Goal: Transaction & Acquisition: Purchase product/service

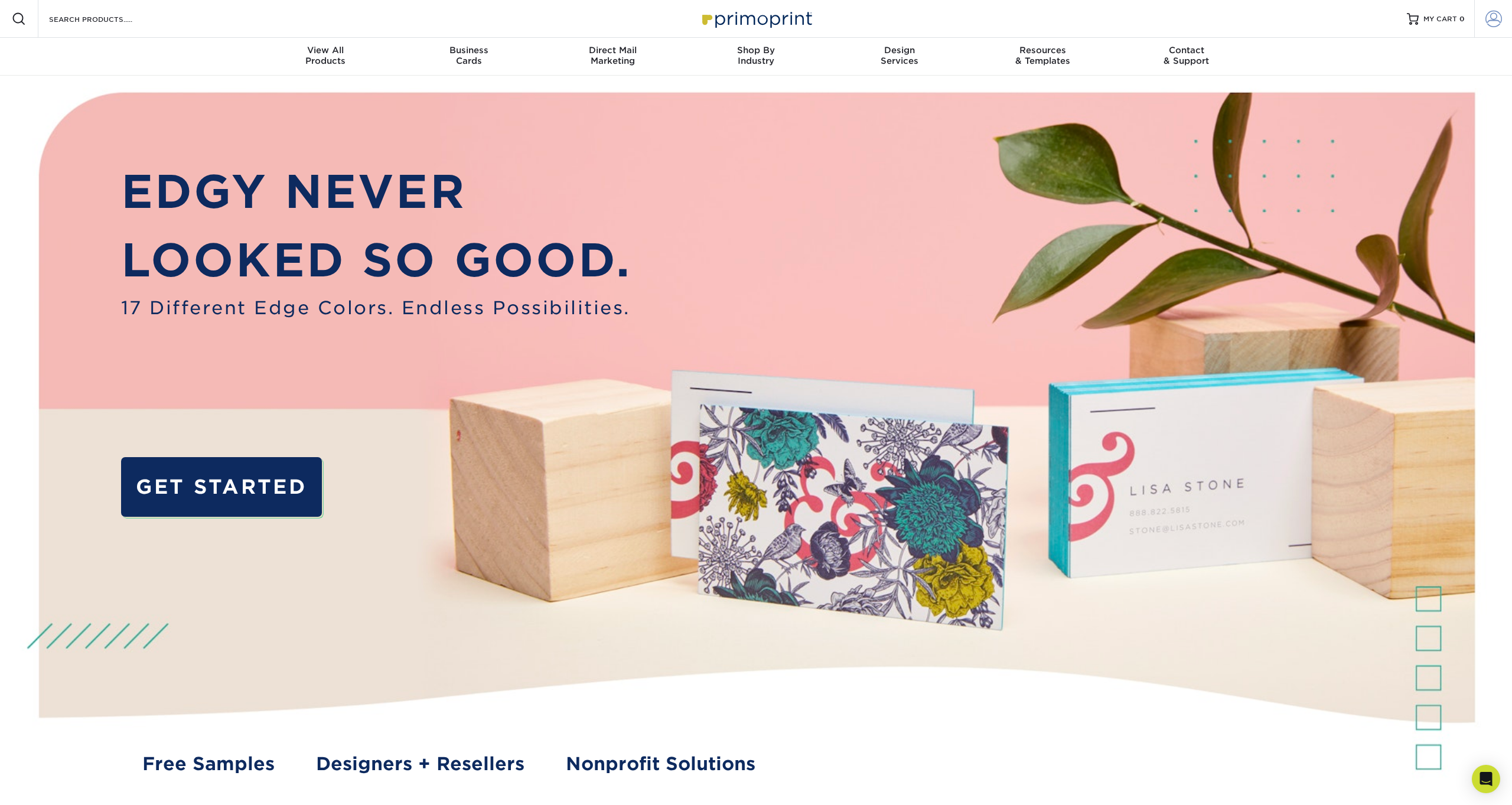
click at [1493, 22] on span at bounding box center [1494, 19] width 17 height 17
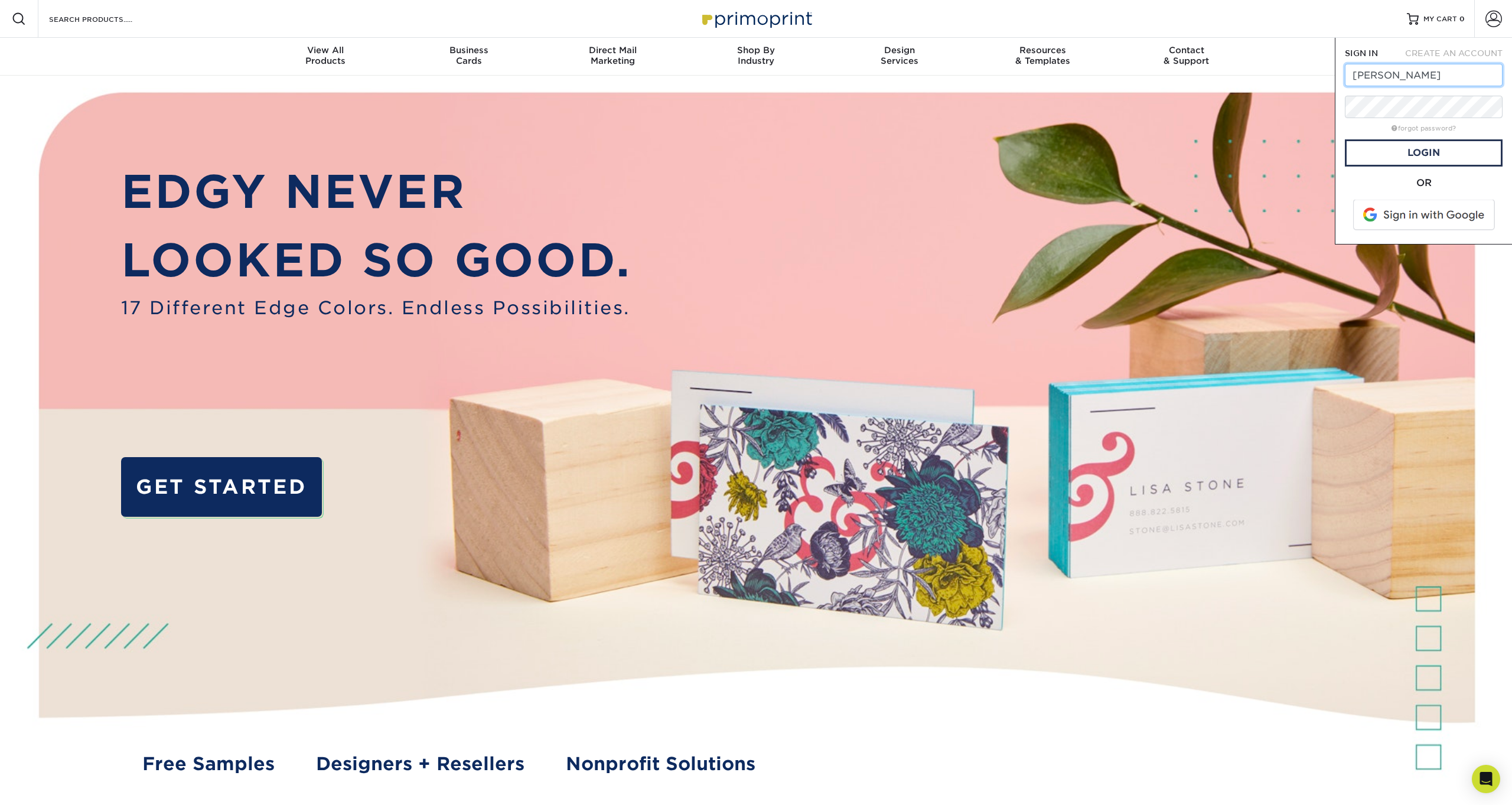
type input "[PERSON_NAME][EMAIL_ADDRESS][DOMAIN_NAME]"
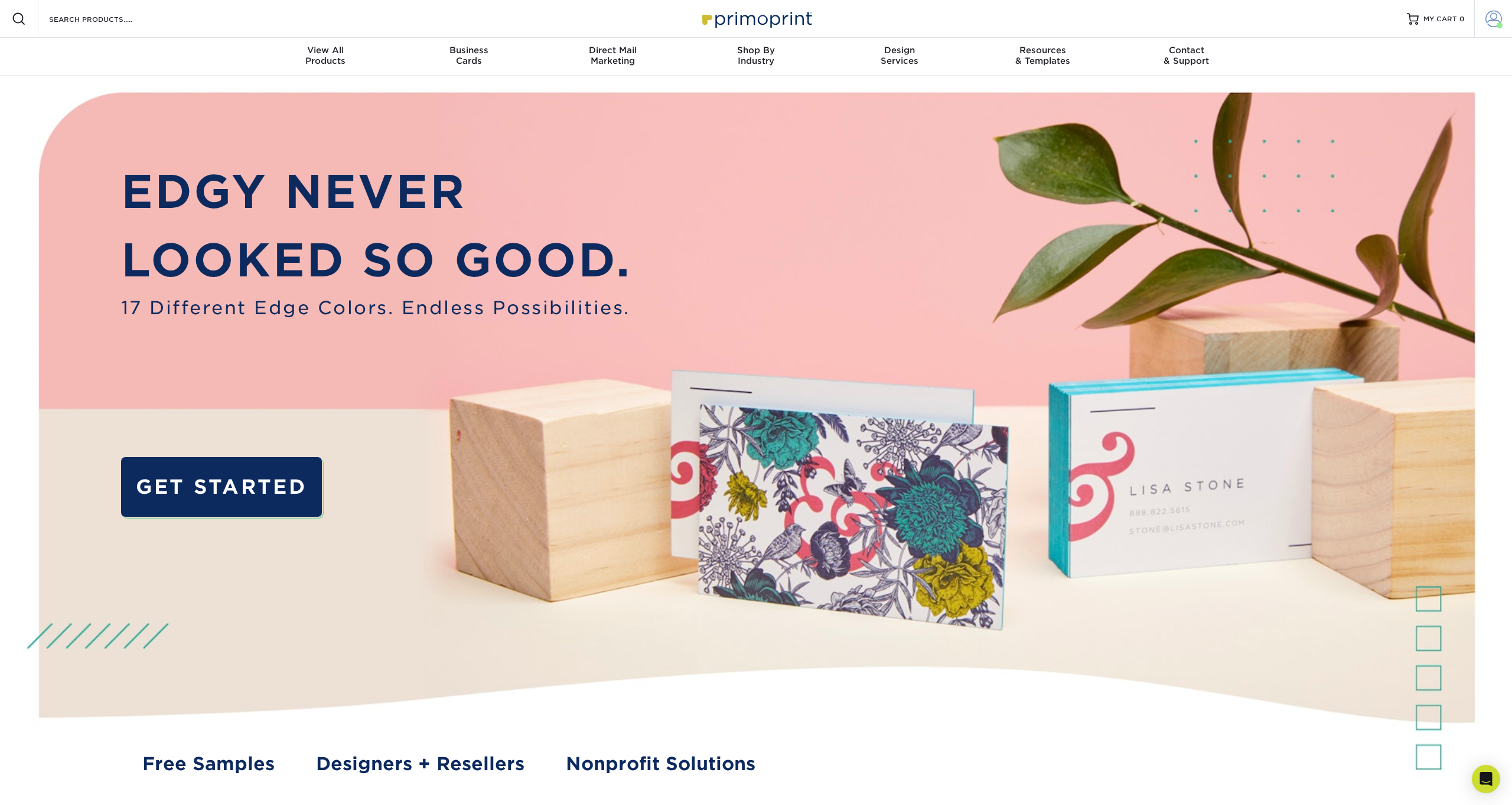
click at [1495, 19] on span at bounding box center [1494, 19] width 17 height 17
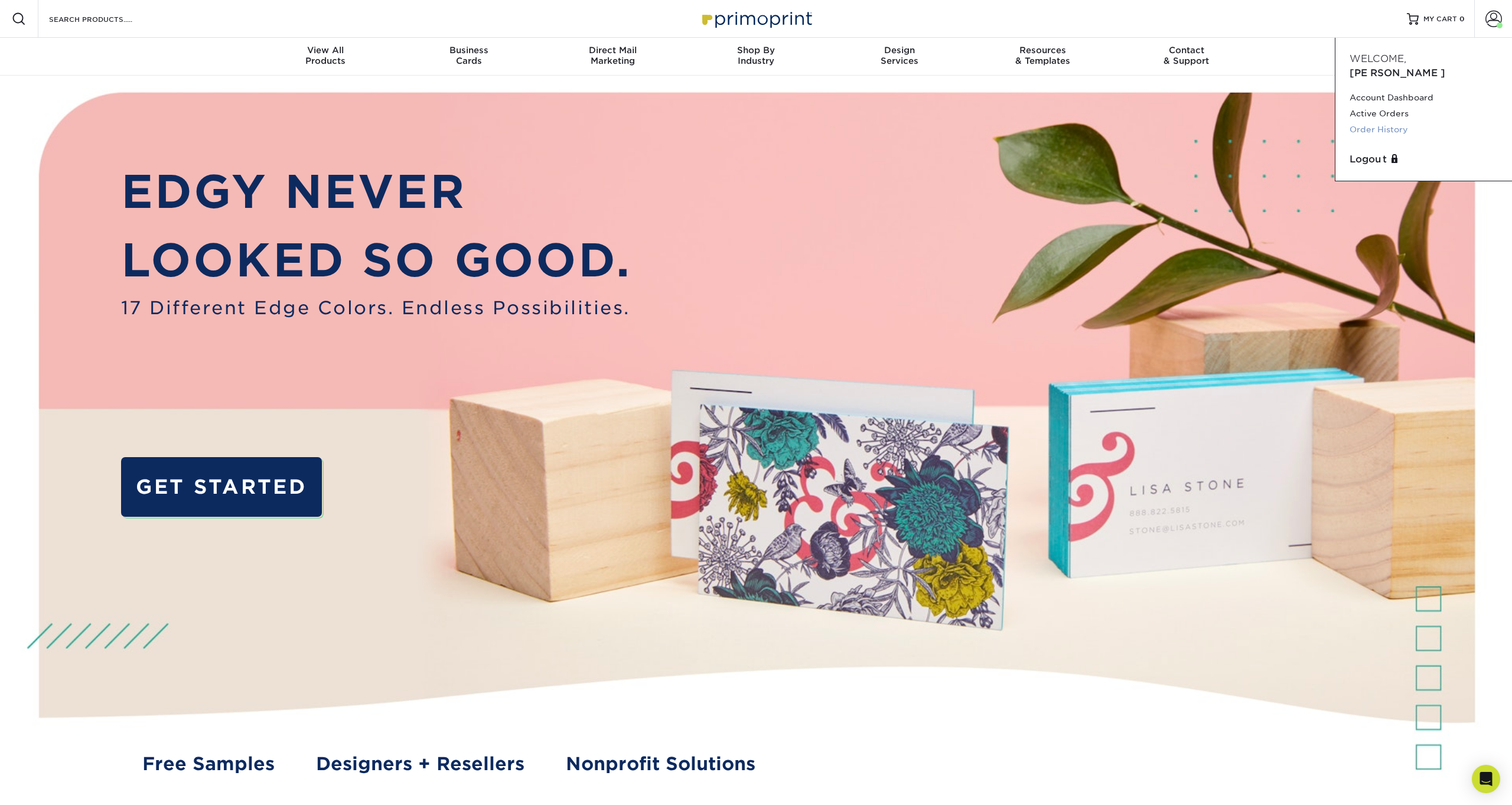
click at [1370, 122] on link "Order History" at bounding box center [1424, 130] width 148 height 16
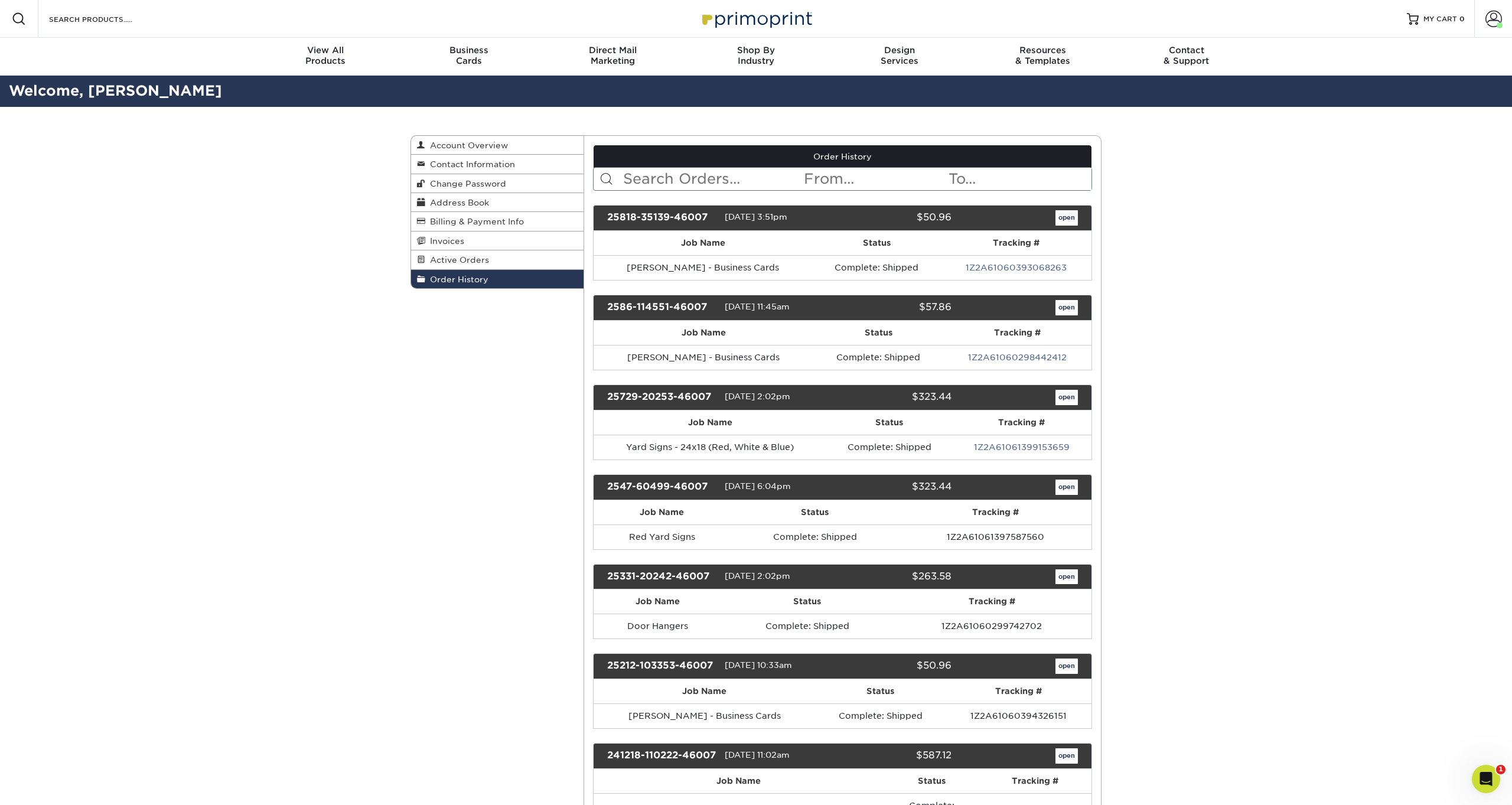
click at [1070, 216] on link "open" at bounding box center [1067, 218] width 22 height 15
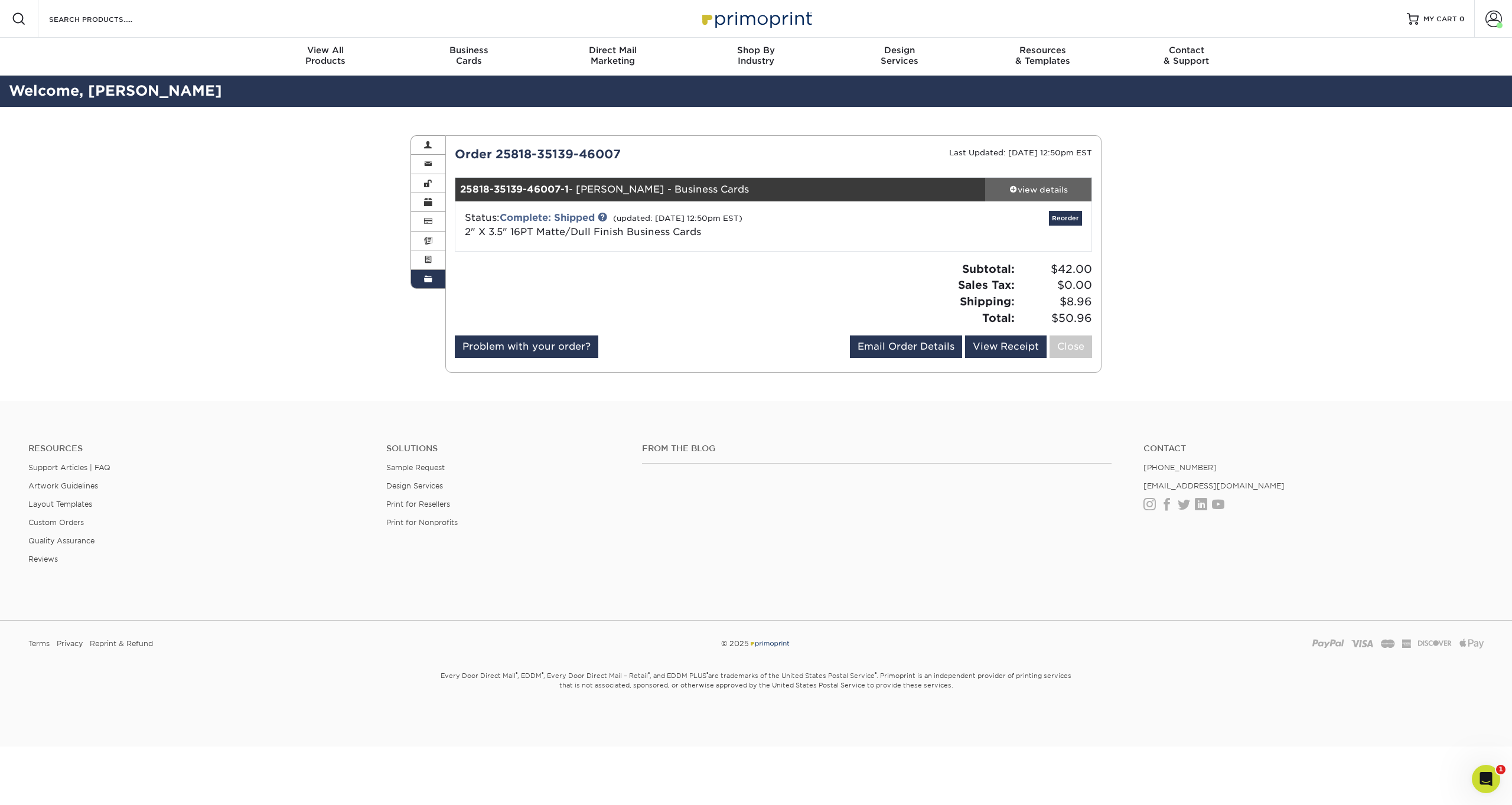
click at [1034, 185] on div "view details" at bounding box center [1038, 189] width 107 height 12
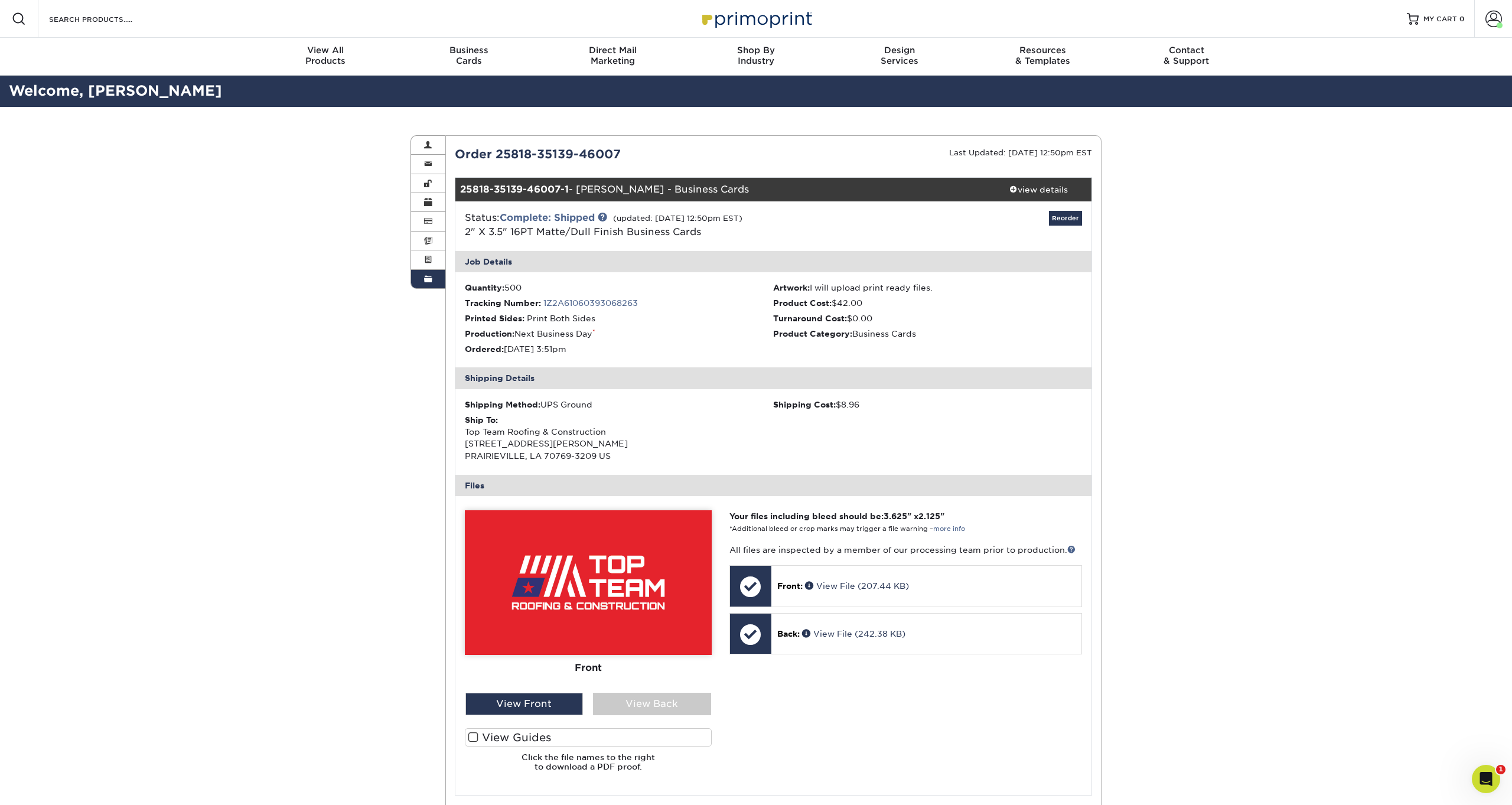
copy div "Garret Wilson - Business Cards"
drag, startPoint x: 731, startPoint y: 189, endPoint x: 582, endPoint y: 186, distance: 149.0
click at [582, 186] on div "25818-35139-46007-1 - Garret Wilson - Business Cards" at bounding box center [721, 189] width 531 height 24
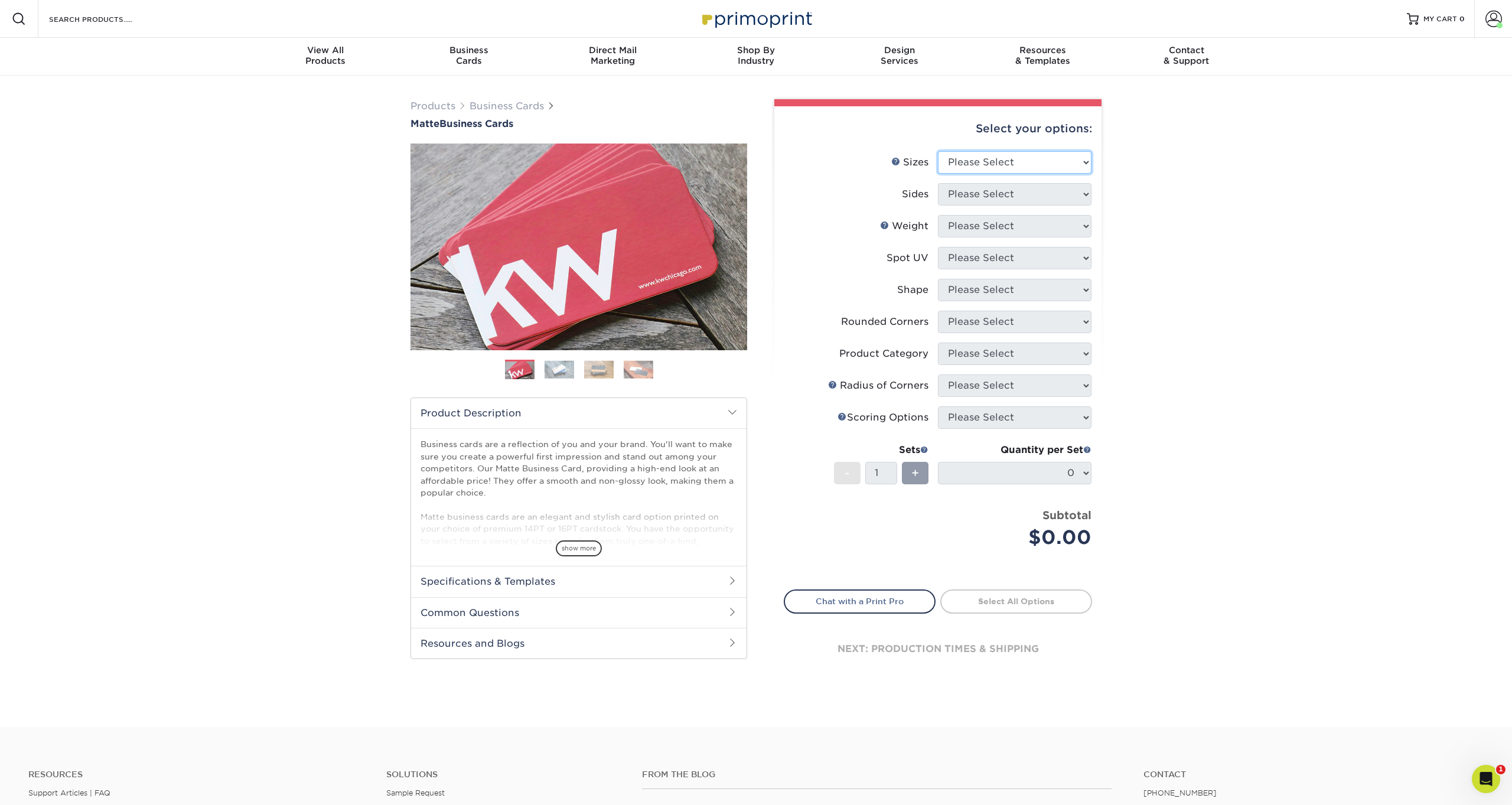
select select "2.00x3.50"
select select "13abbda7-1d64-4f25-8bb2-c179b224825d"
select select "16PT"
select select "3"
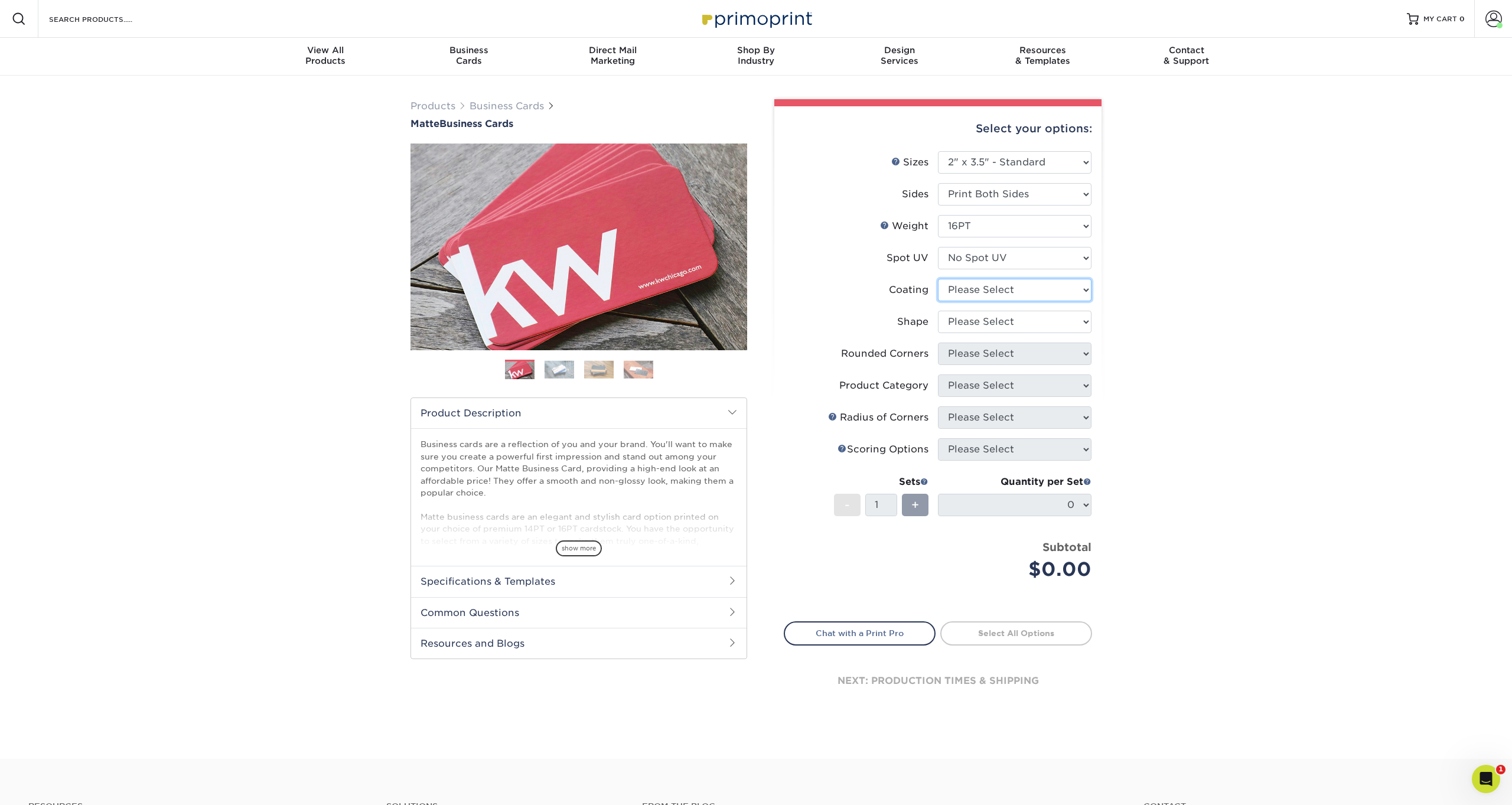
select select "121bb7b5-3b4d-429f-bd8d-bbf80e953313"
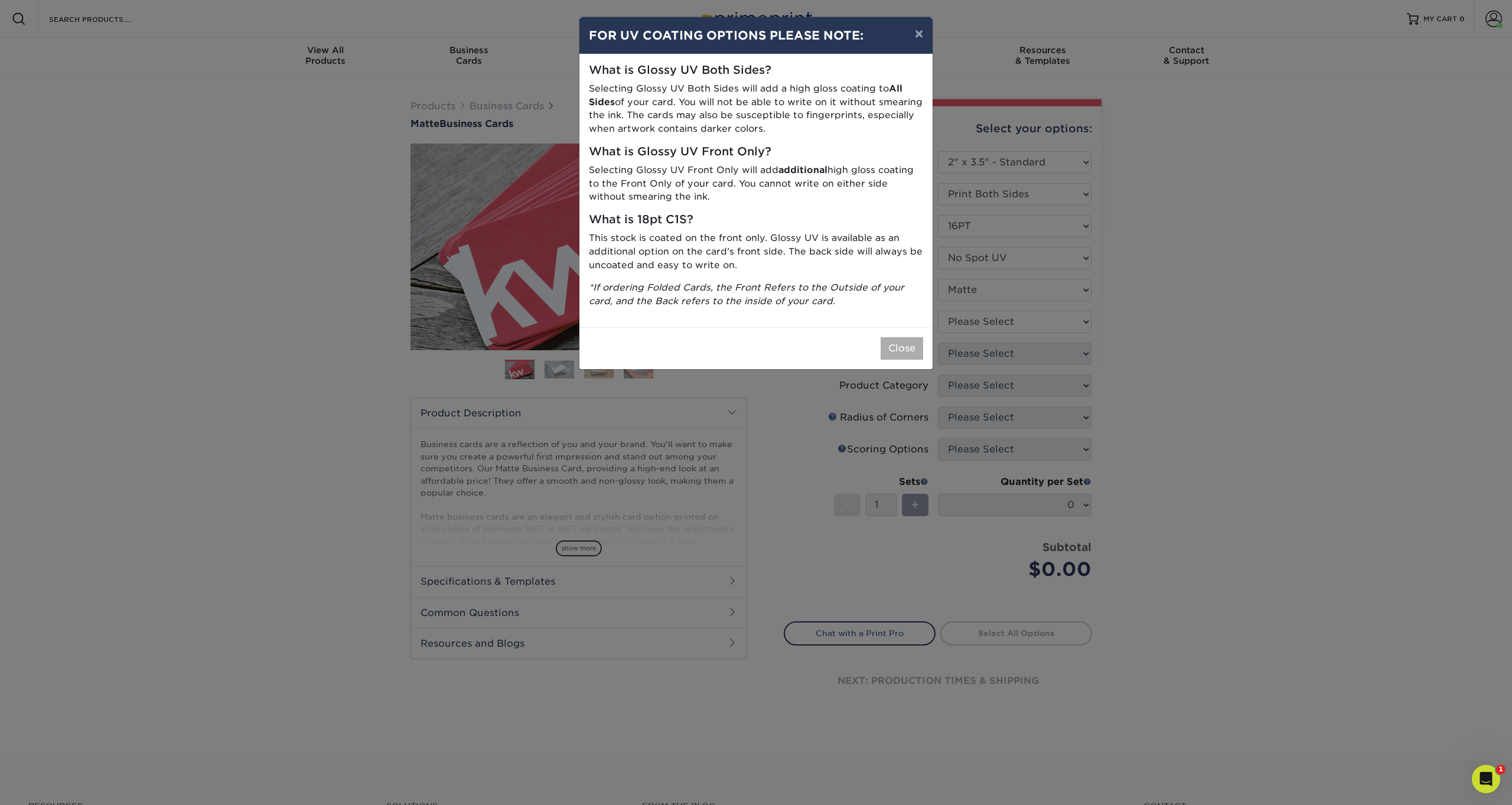
click at [897, 338] on button "Close" at bounding box center [902, 348] width 42 height 22
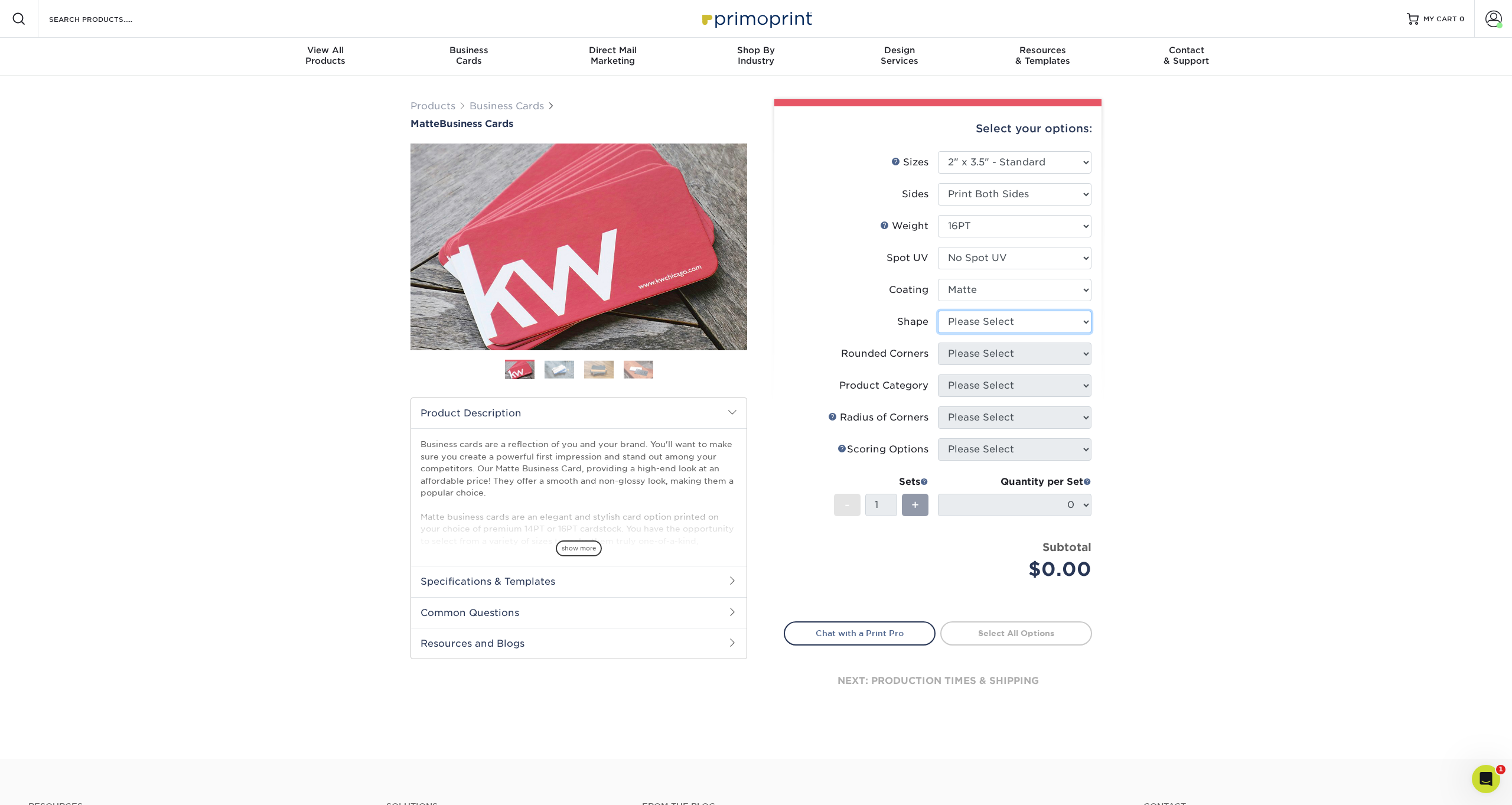
select select "standard"
select select "0"
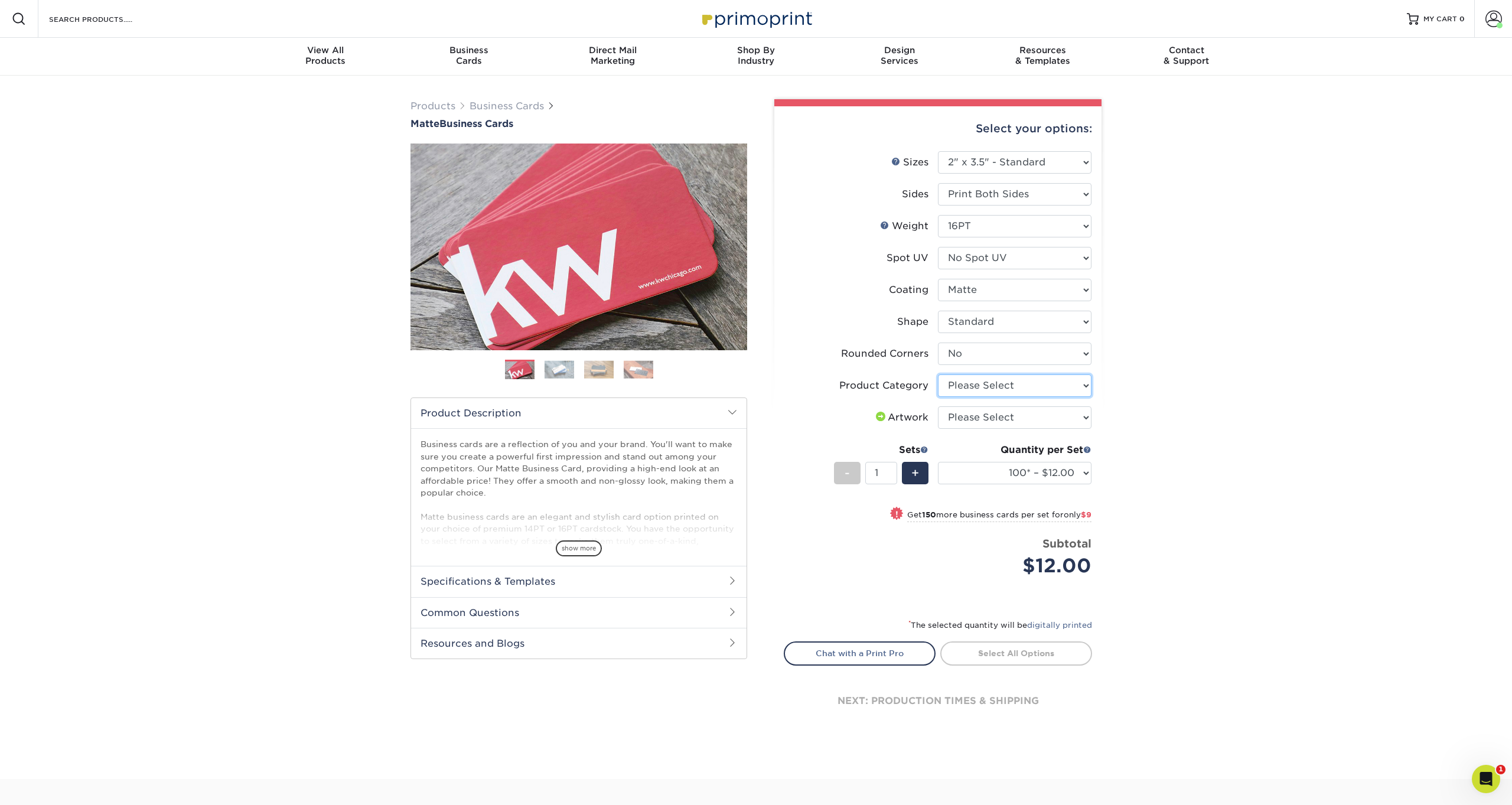
select select "3b5148f1-0588-4f88-a218-97bcfdce65c1"
select select "upload"
select select "500 – $42.00"
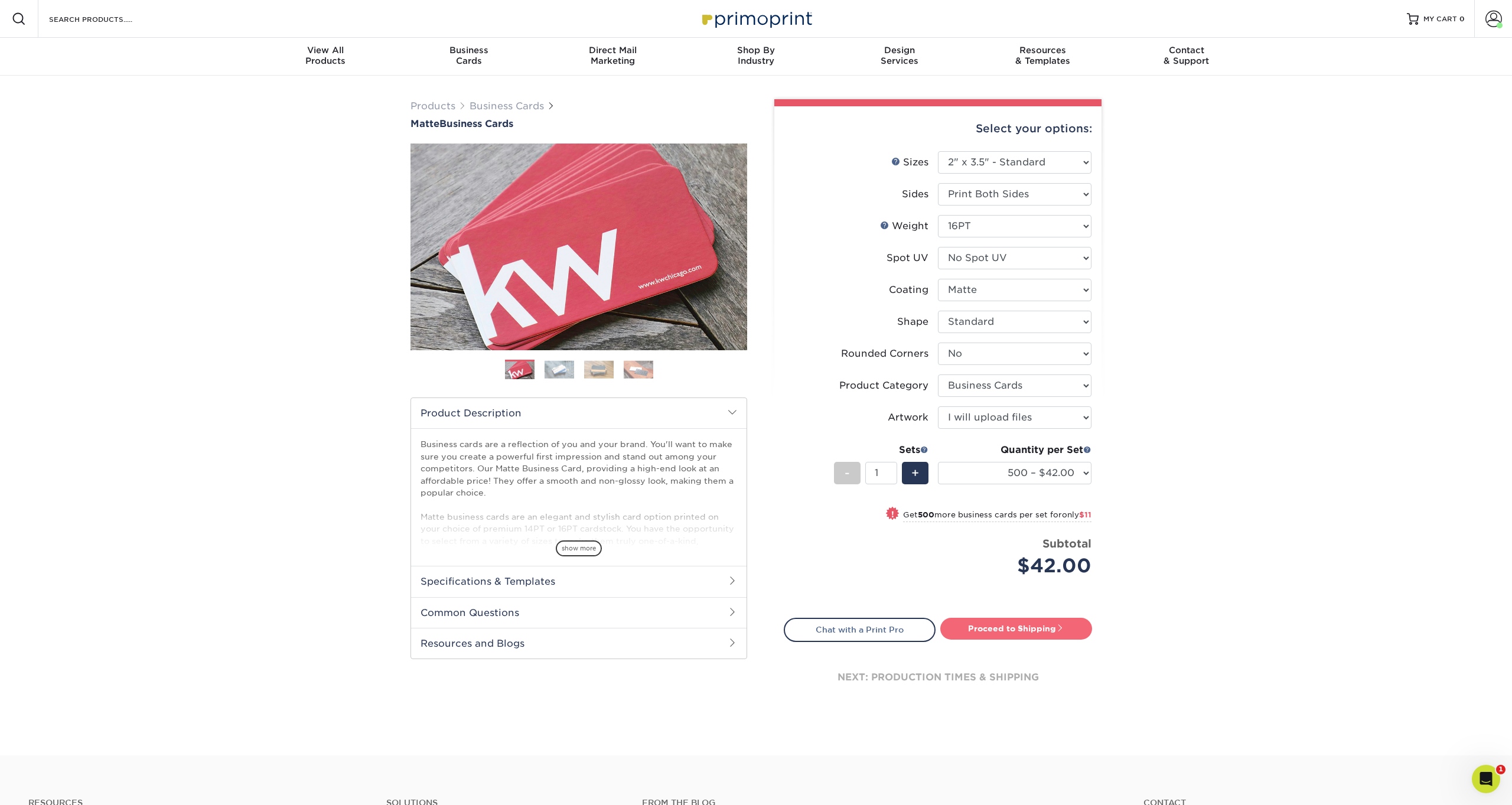
click at [1018, 629] on link "Proceed to Shipping" at bounding box center [1016, 628] width 152 height 22
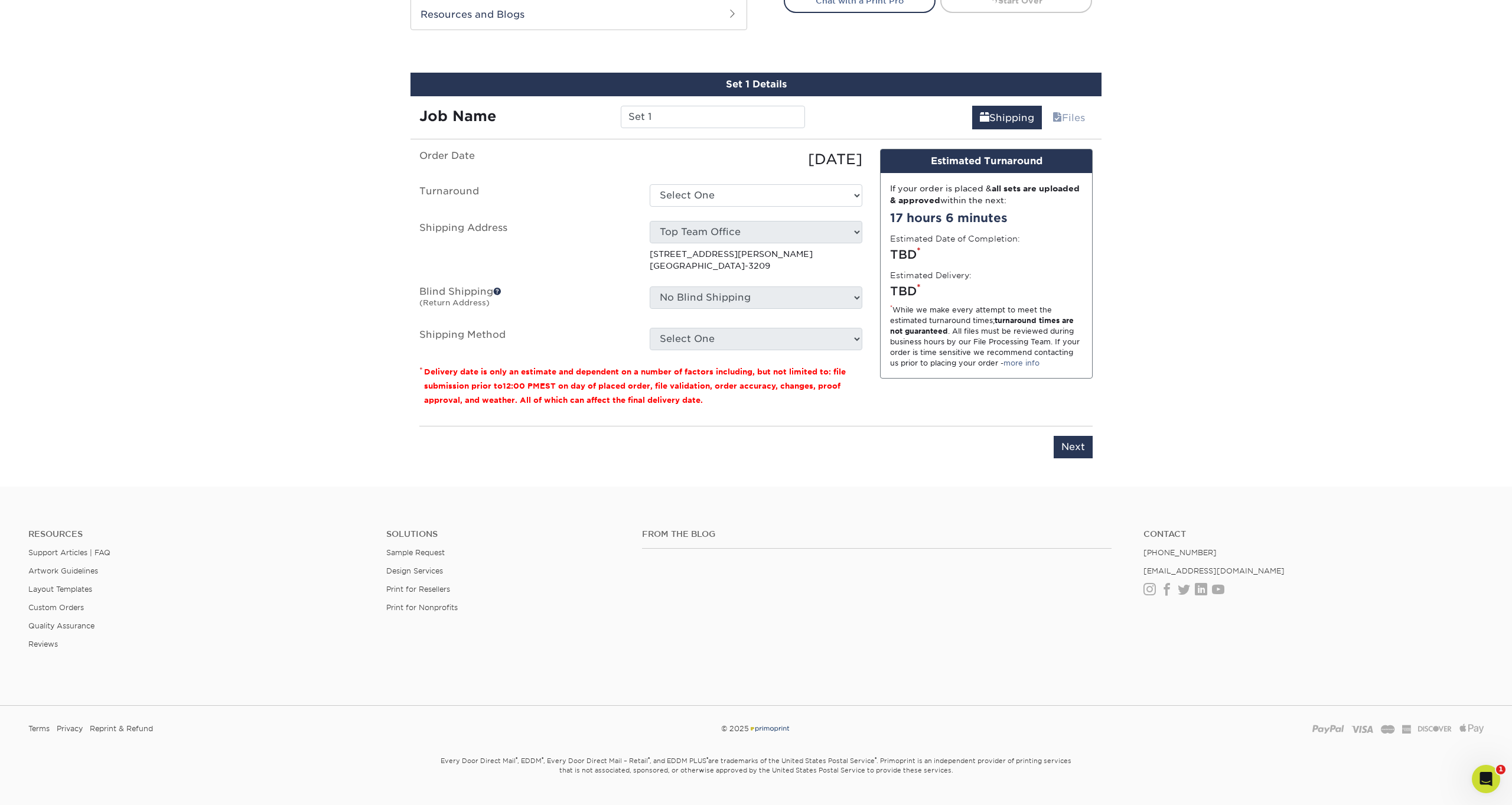
scroll to position [649, 0]
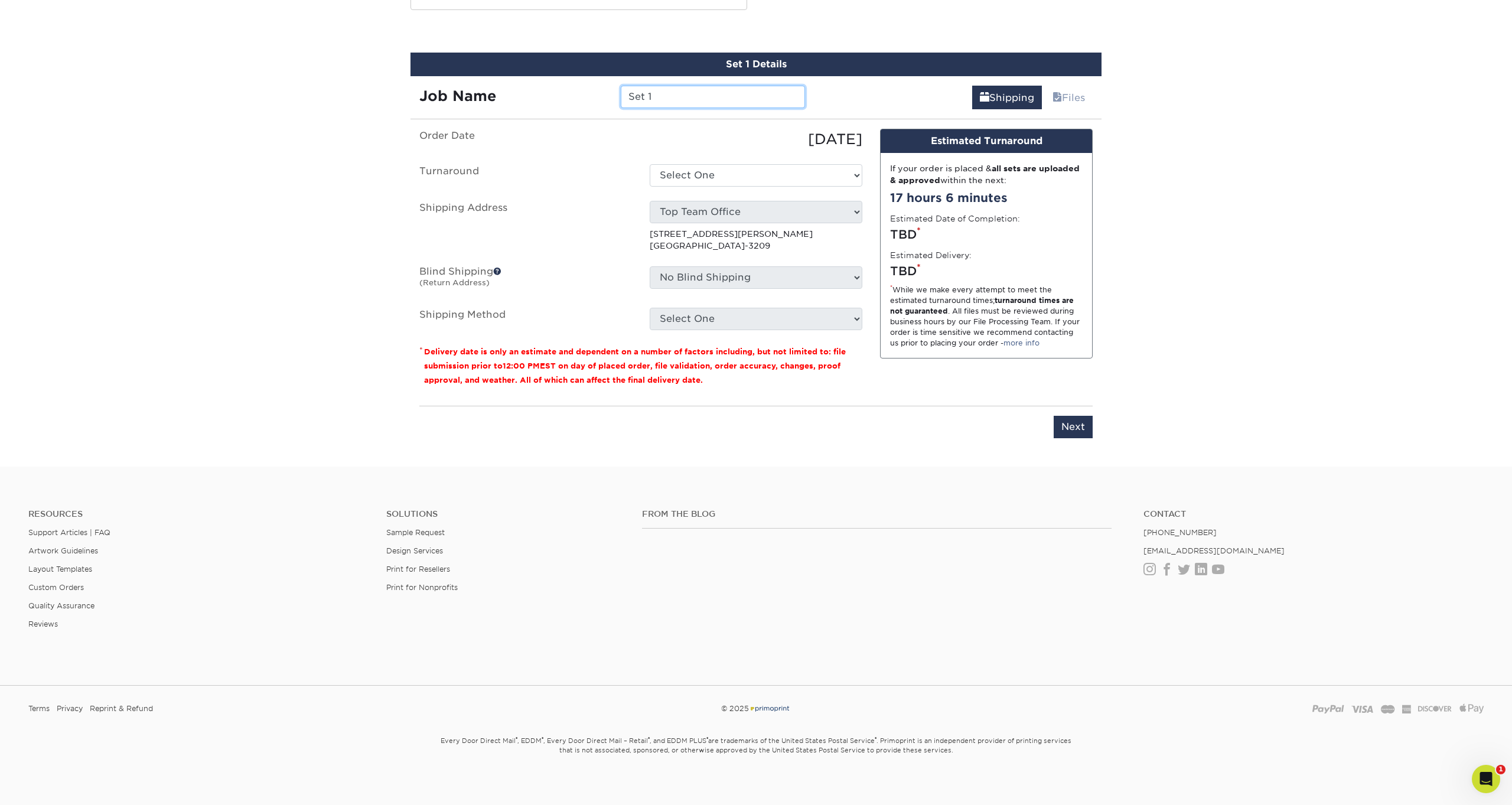
click at [671, 102] on input "Set 1" at bounding box center [712, 97] width 184 height 22
paste input "Garret Wilson - Business Cards"
drag, startPoint x: 696, startPoint y: 97, endPoint x: 586, endPoint y: 95, distance: 110.0
click at [586, 95] on div "Job Name Garret Wilson - Business Cards" at bounding box center [612, 97] width 403 height 22
paste input "Blake Chelette"
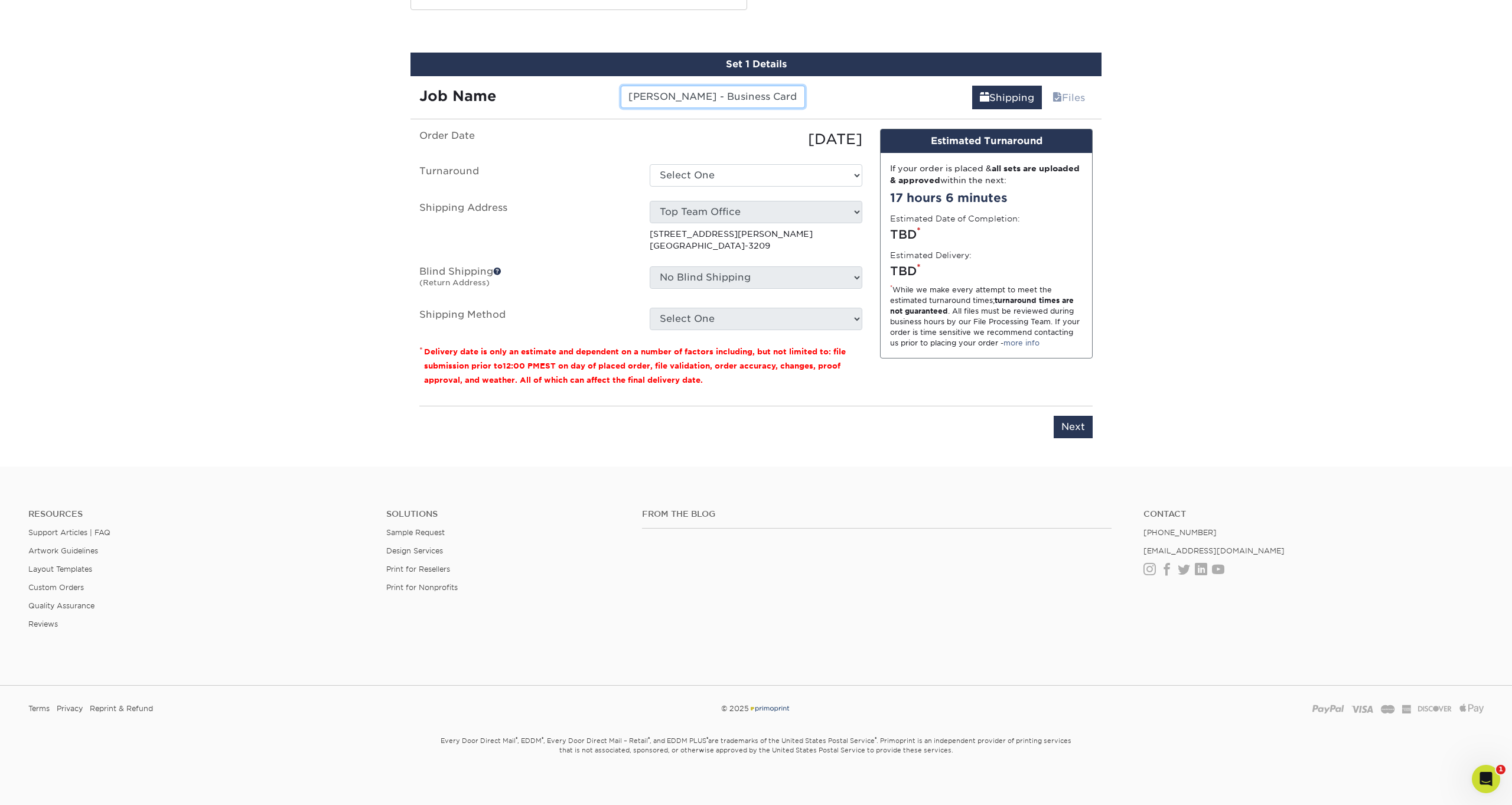
type input "Blake Chelette - Business Cards"
select select "537feecc-bbf3-4c5a-82cb-a8dbf54f53c4"
select select "03"
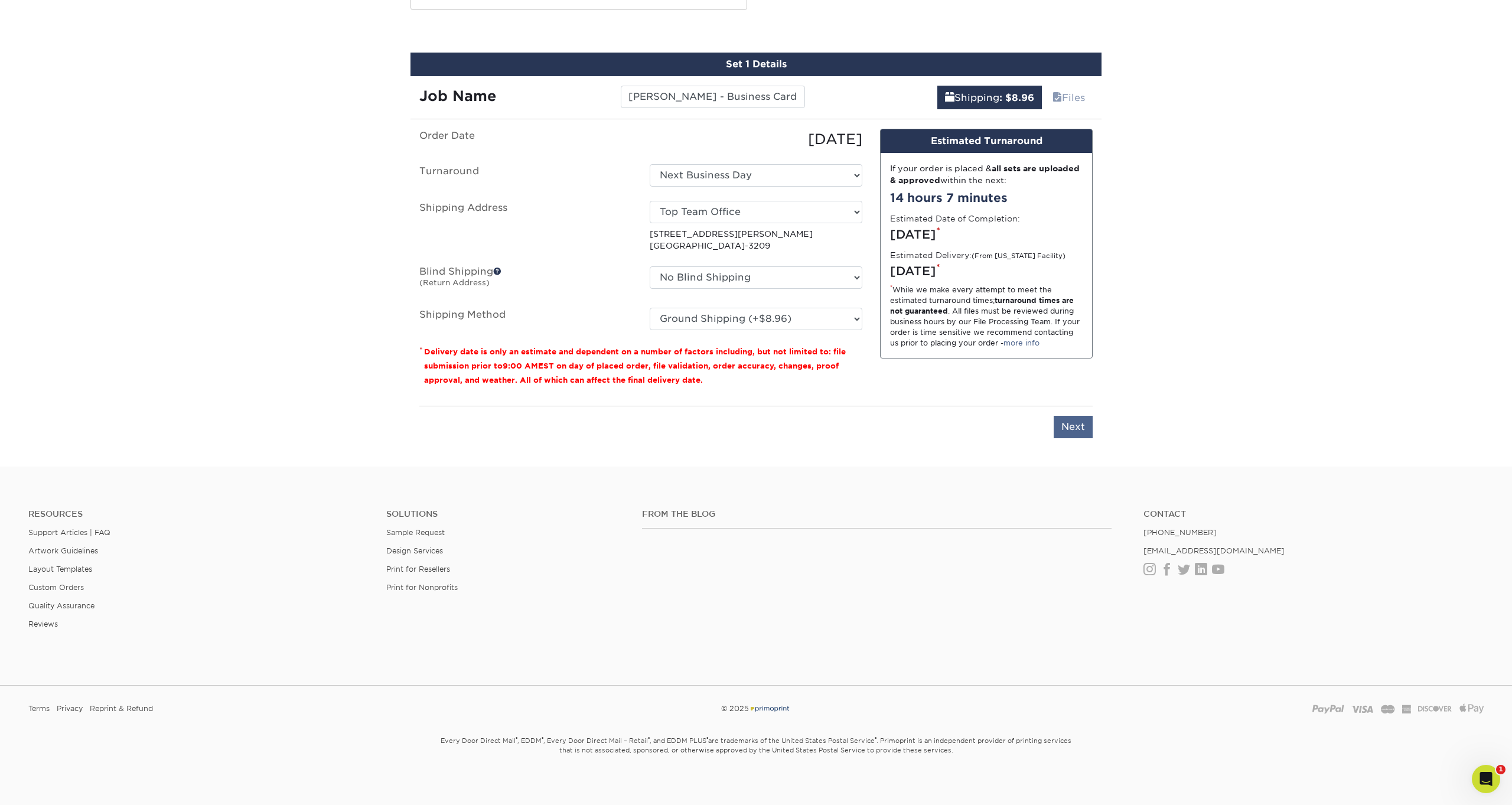
click at [1078, 428] on input "Next" at bounding box center [1073, 427] width 39 height 22
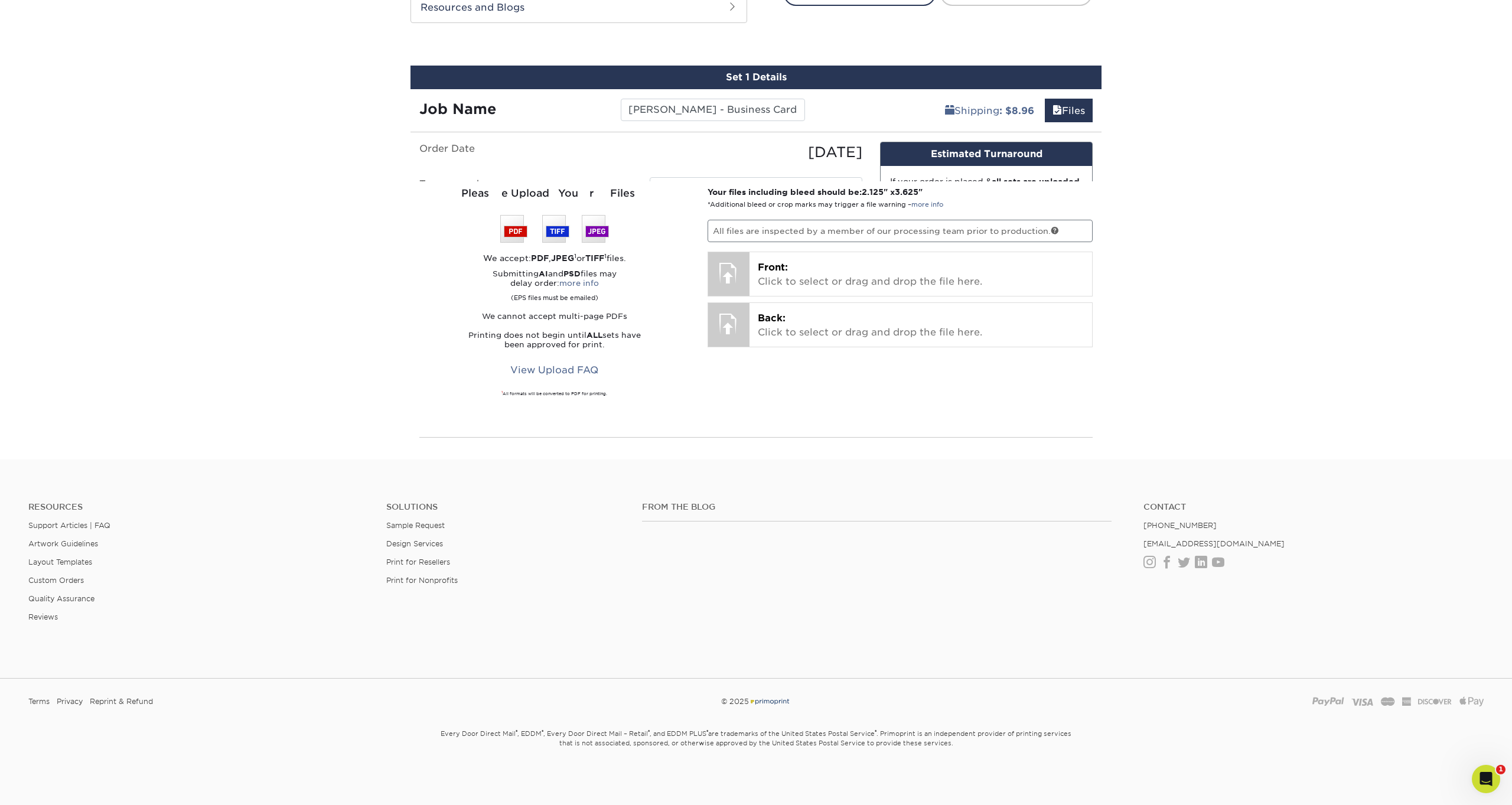
scroll to position [632, 0]
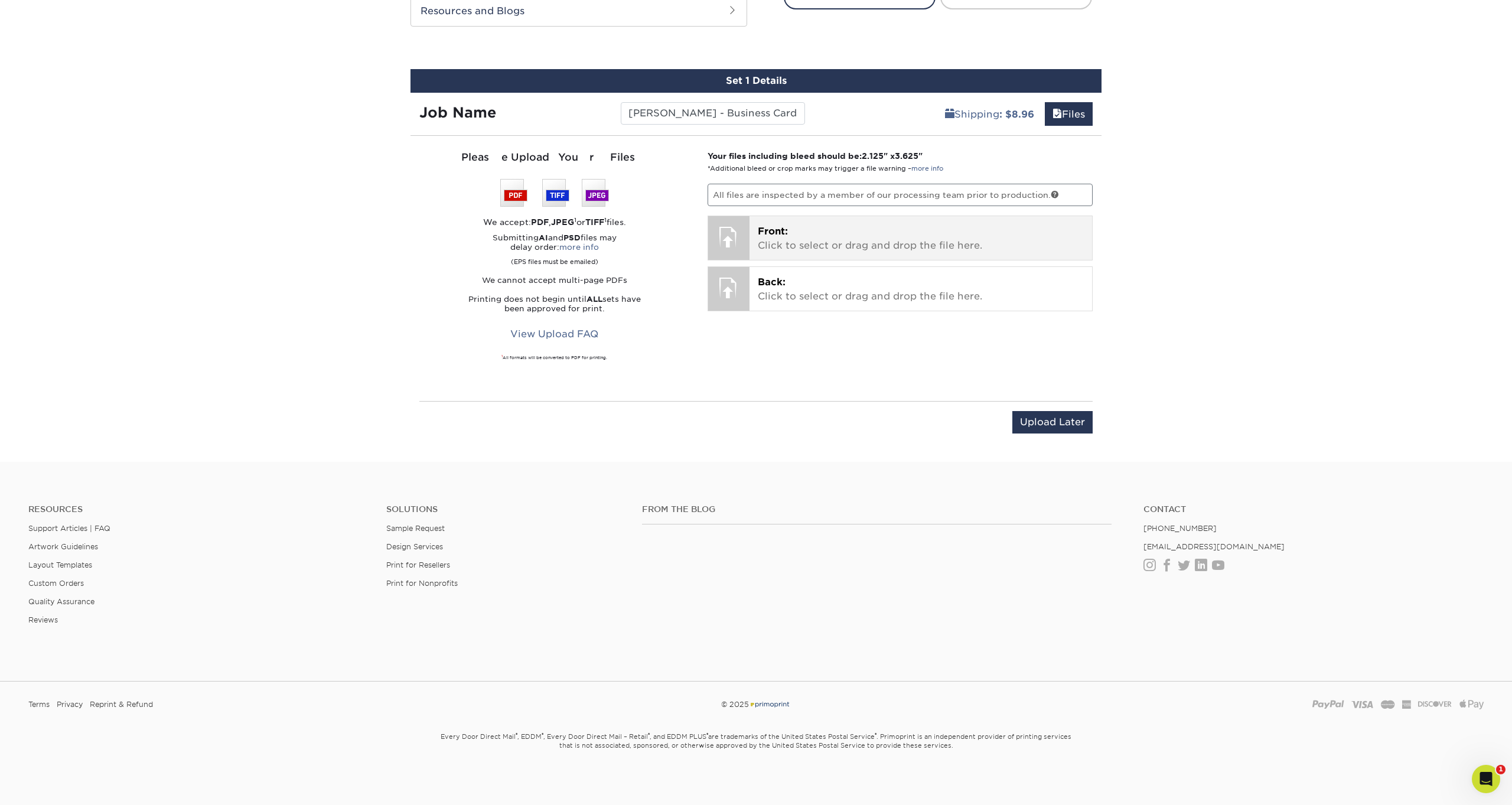
click at [832, 234] on p "Front: Click to select or drag and drop the file here." at bounding box center [921, 238] width 327 height 29
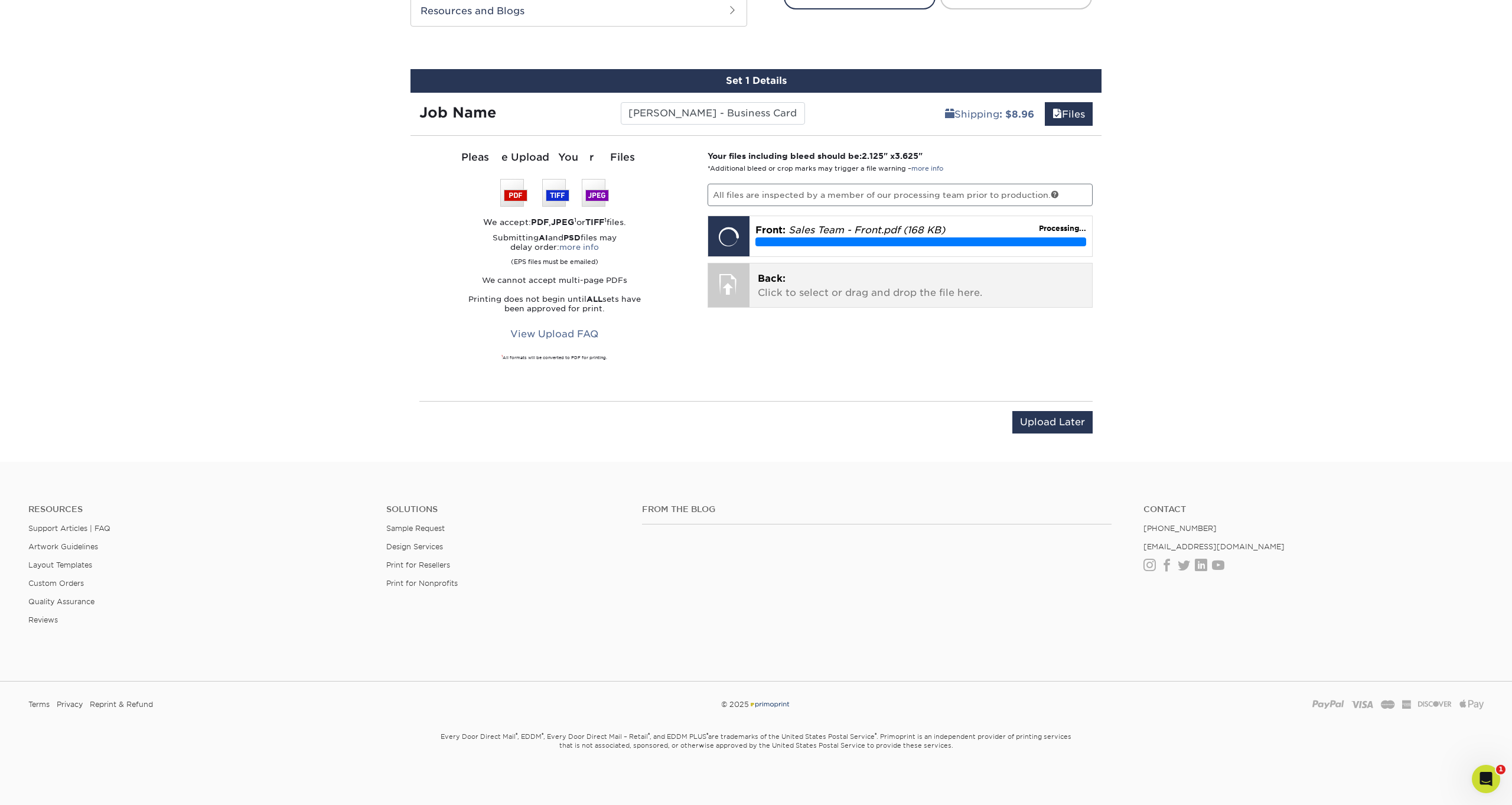
click at [923, 279] on p "Back: Click to select or drag and drop the file here." at bounding box center [921, 286] width 327 height 29
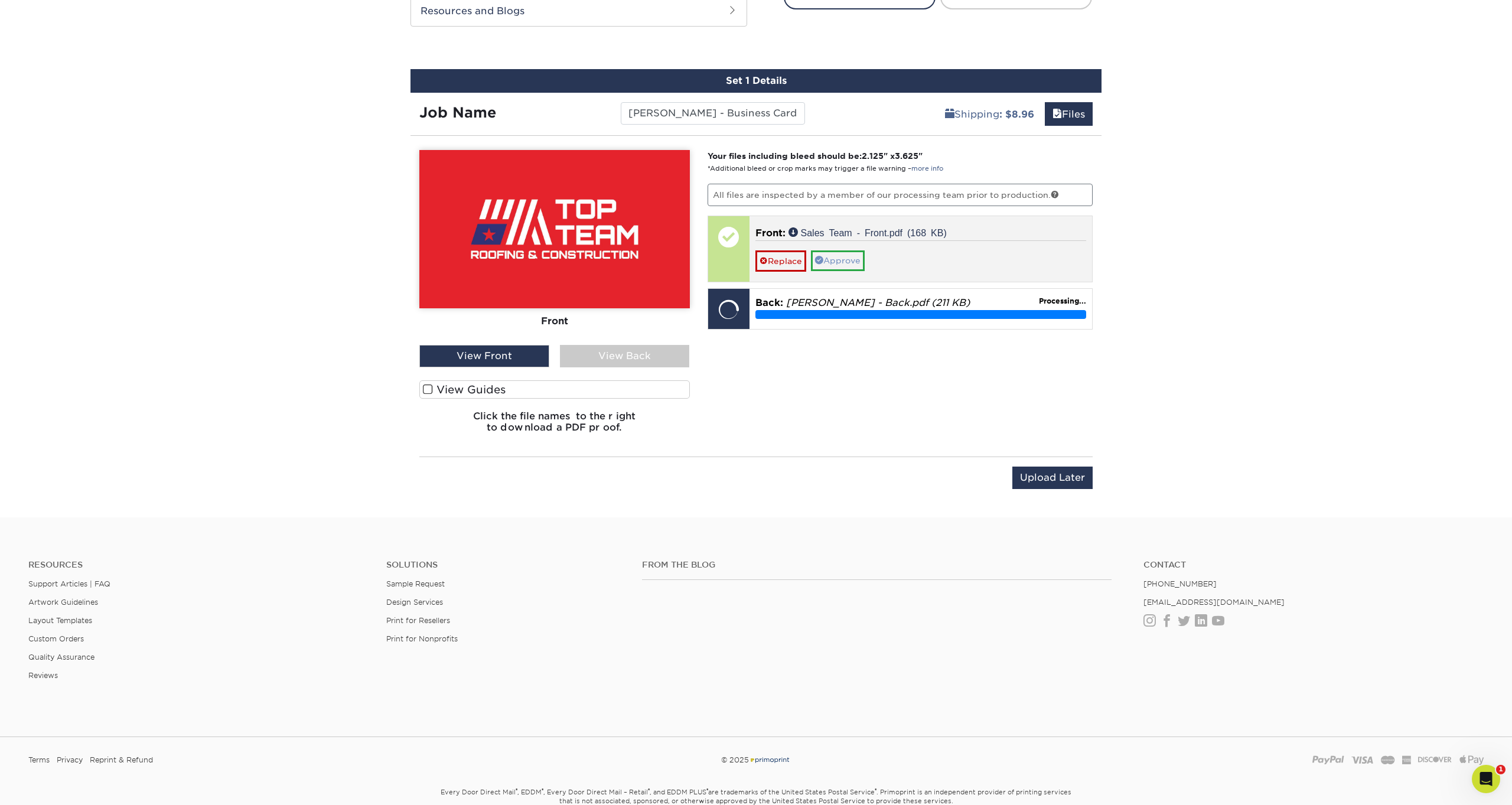
click at [845, 256] on link "Approve" at bounding box center [838, 260] width 54 height 20
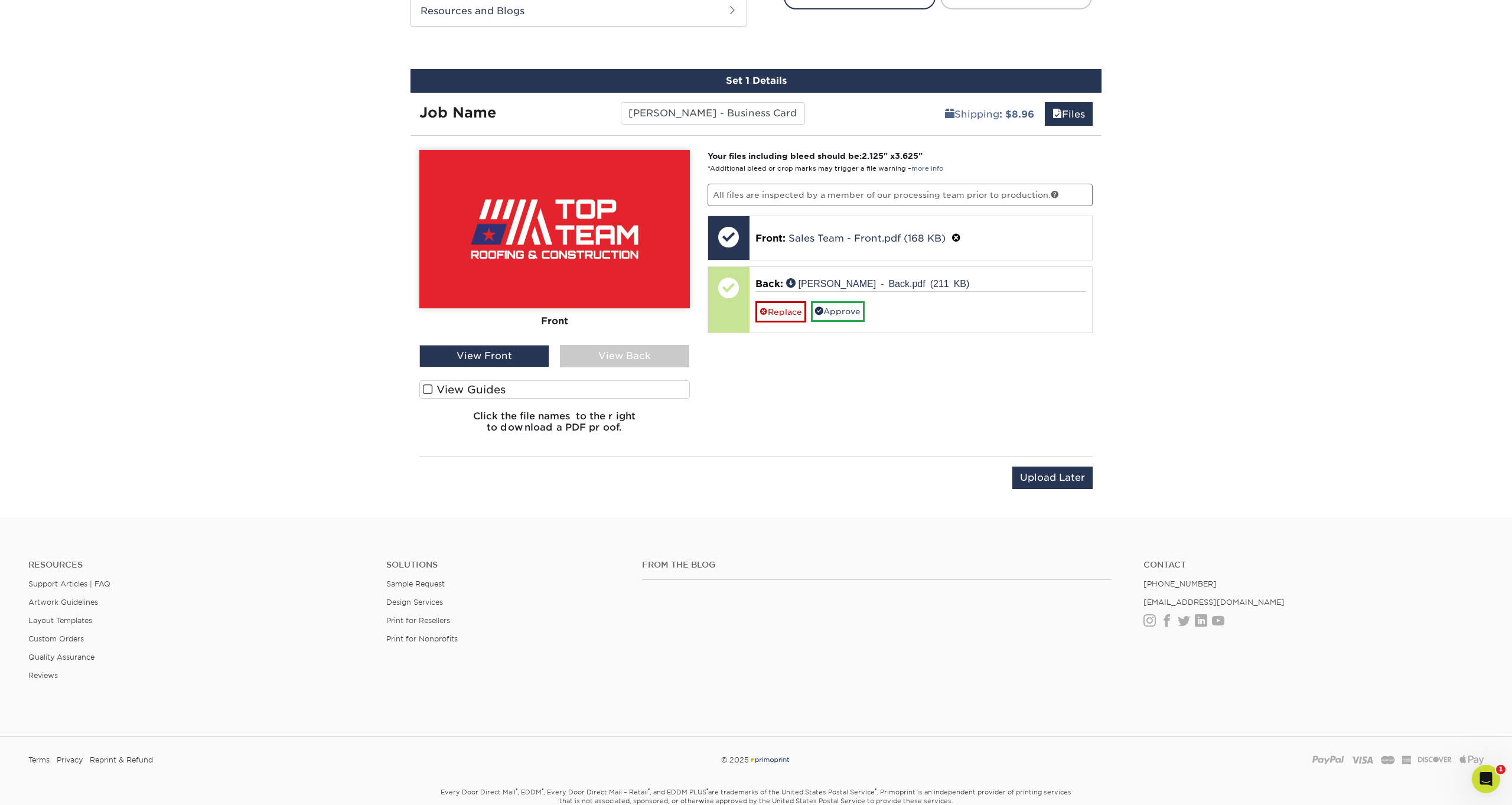
click at [609, 358] on div "View Back" at bounding box center [625, 356] width 130 height 22
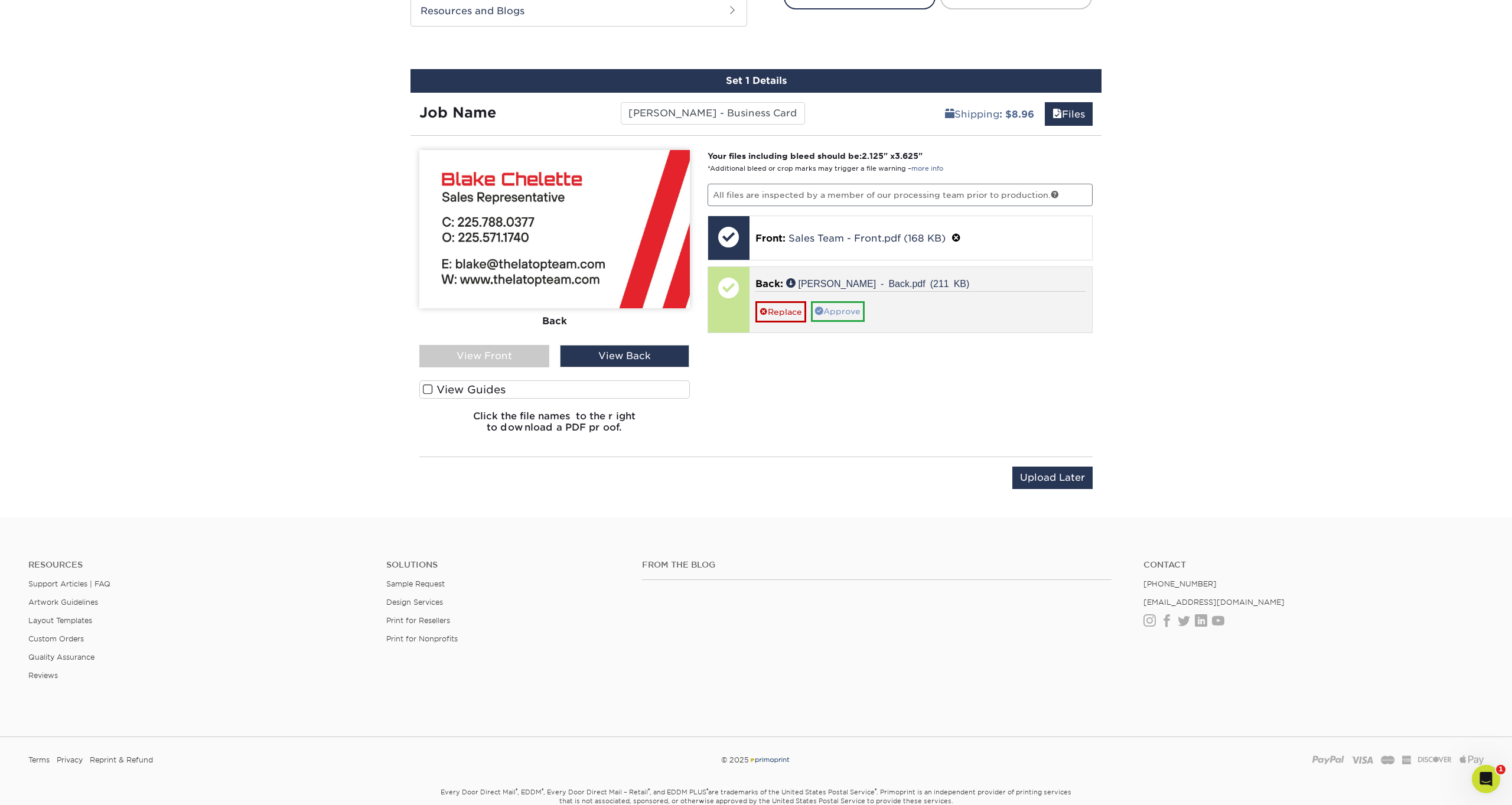
click at [839, 309] on link "Approve" at bounding box center [838, 311] width 54 height 20
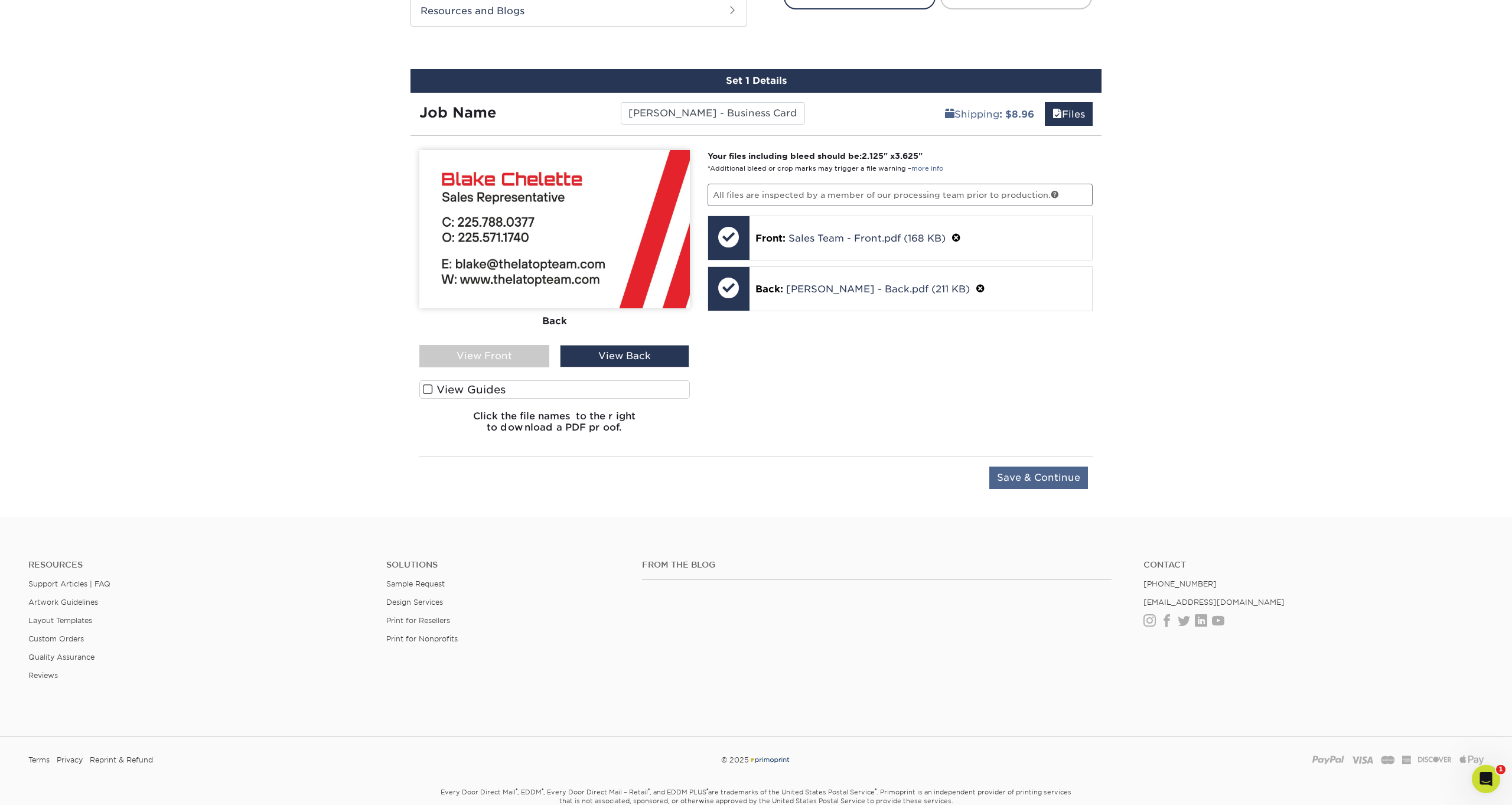
click at [1038, 476] on input "Save & Continue" at bounding box center [1039, 478] width 99 height 22
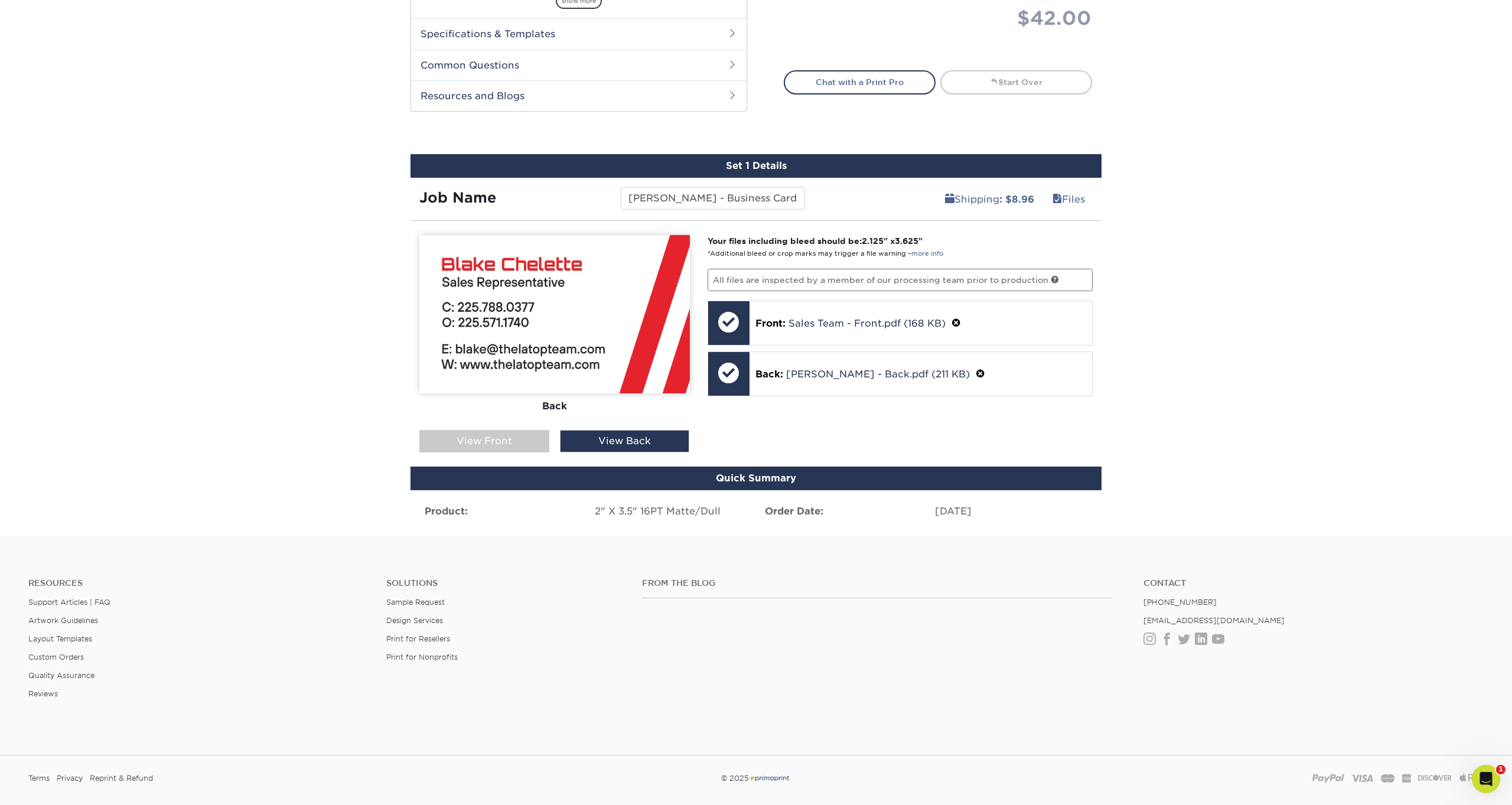
scroll to position [524, 0]
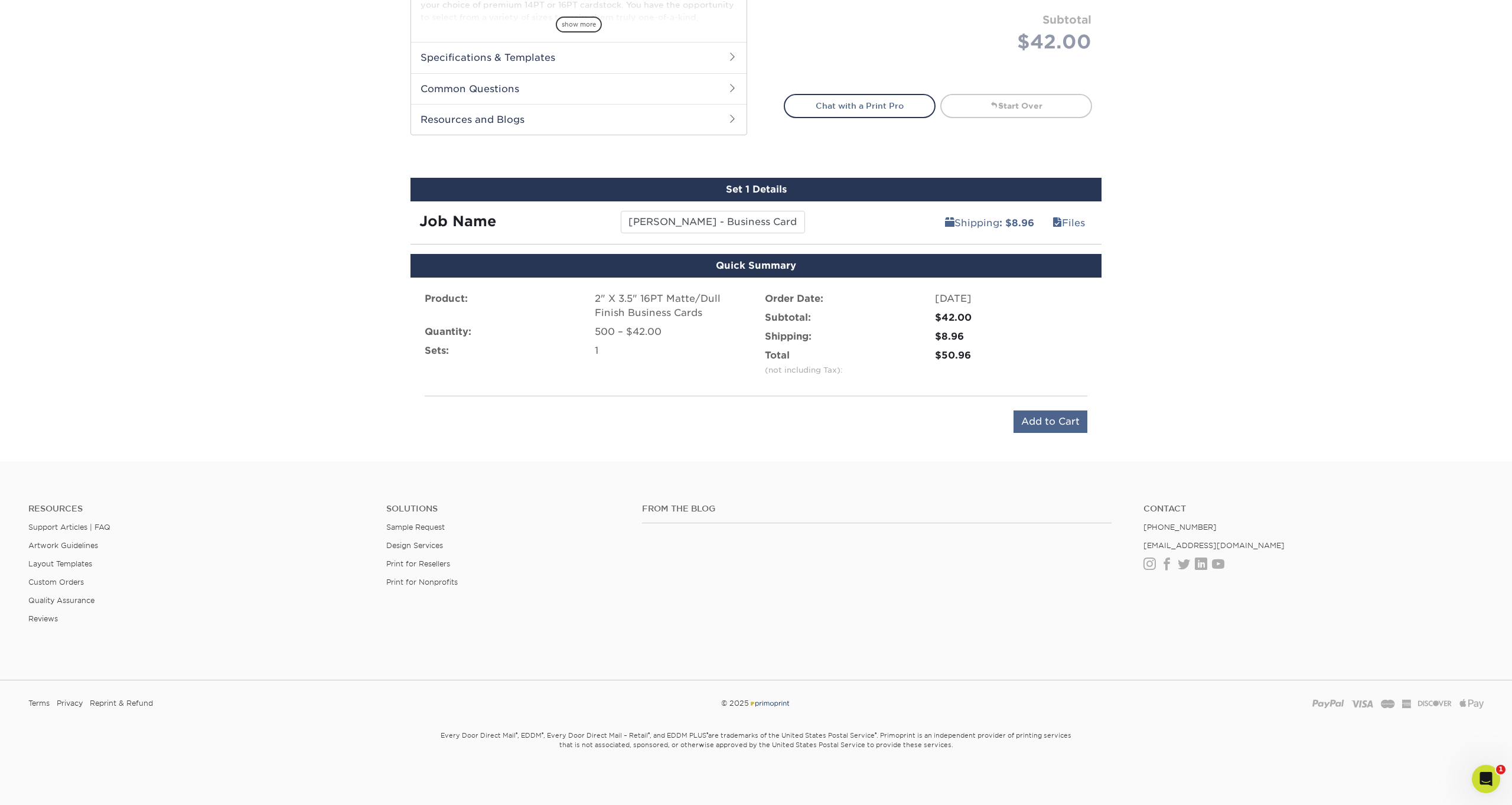
click at [1050, 427] on input "Add to Cart" at bounding box center [1051, 422] width 74 height 22
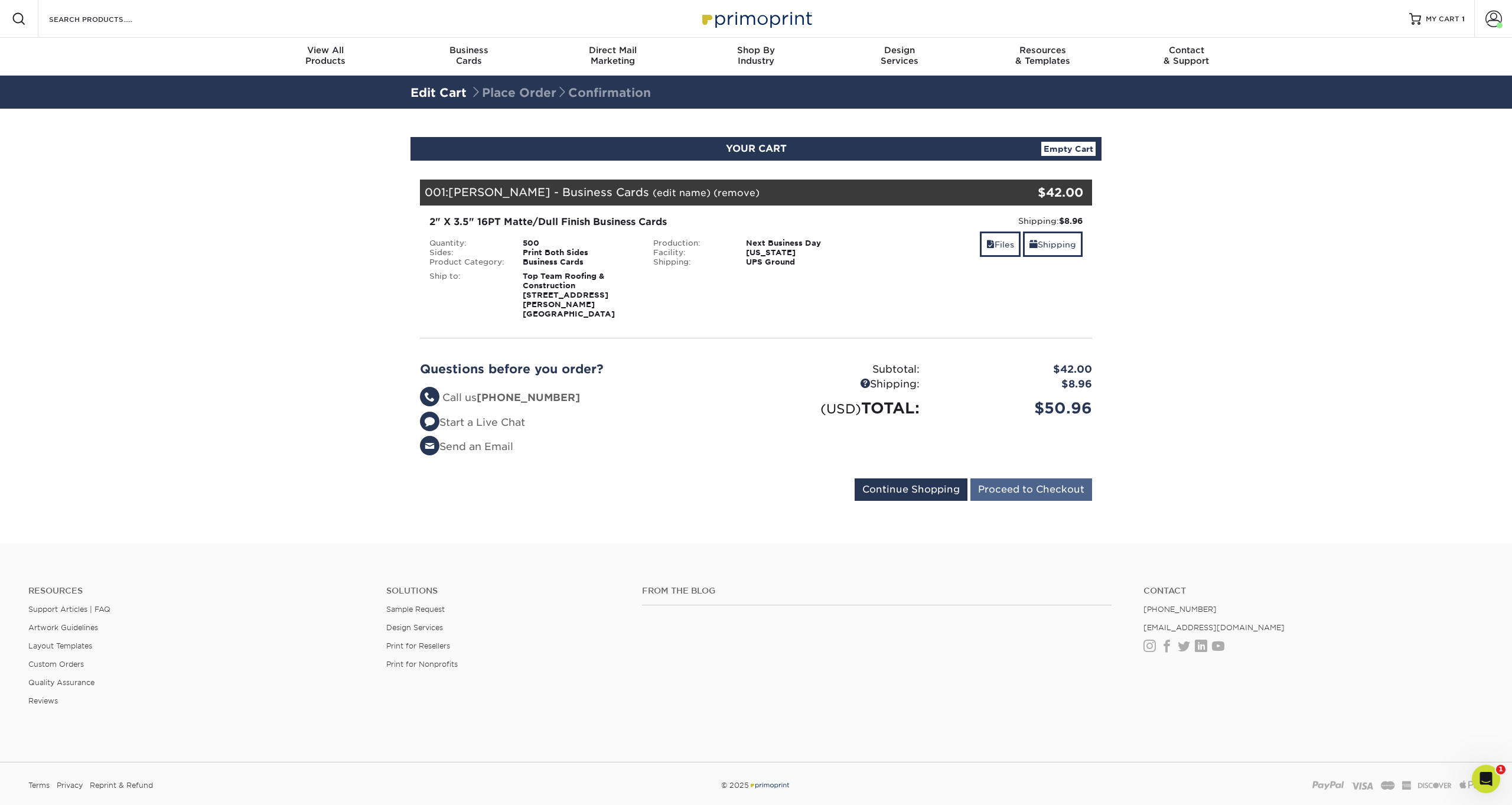
click at [1025, 478] on input "Proceed to Checkout" at bounding box center [1031, 490] width 122 height 22
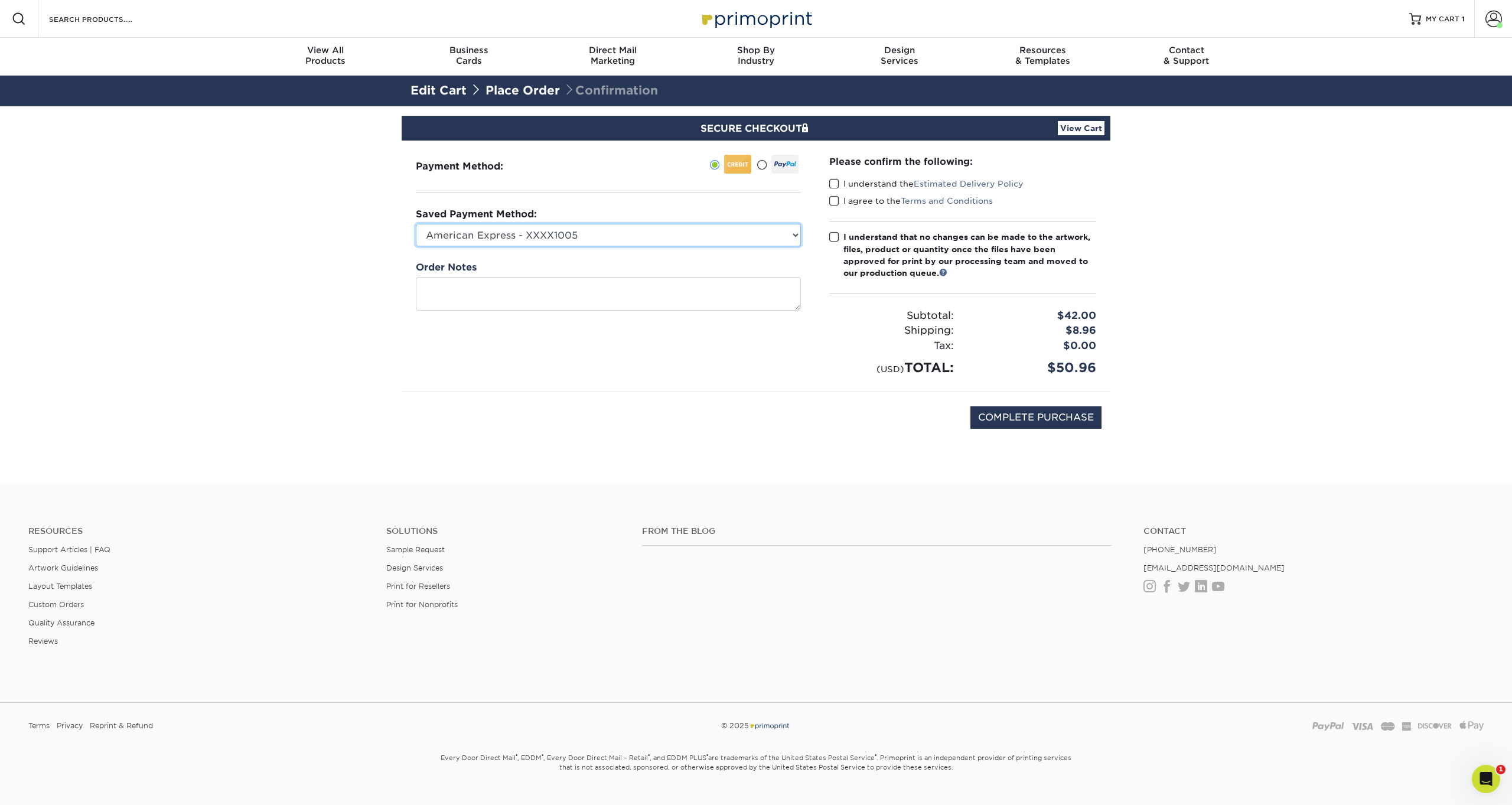
select select "56154"
click at [831, 182] on span at bounding box center [834, 184] width 10 height 11
click at [0, 0] on input "I understand the Estimated Delivery Policy" at bounding box center [0, 0] width 0 height 0
click at [834, 201] on span at bounding box center [834, 201] width 10 height 11
click at [0, 0] on input "I agree to the Terms and Conditions" at bounding box center [0, 0] width 0 height 0
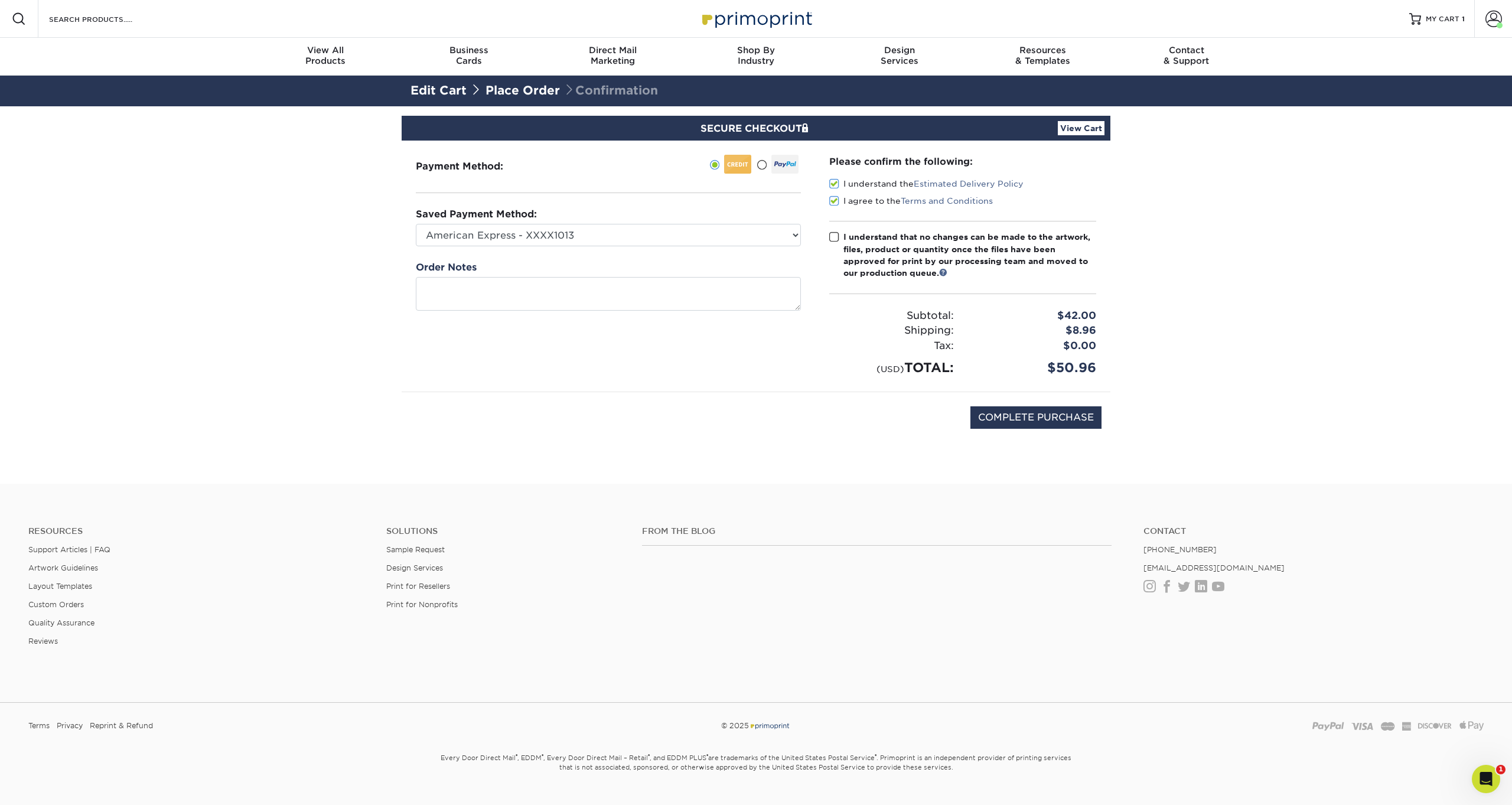
click at [835, 238] on span at bounding box center [834, 237] width 10 height 11
click at [0, 0] on input "I understand that no changes can be made to the artwork, files, product or quan…" at bounding box center [0, 0] width 0 height 0
click at [1022, 414] on input "COMPLETE PURCHASE" at bounding box center [1036, 418] width 131 height 22
type input "PROCESSING, PLEASE WAIT..."
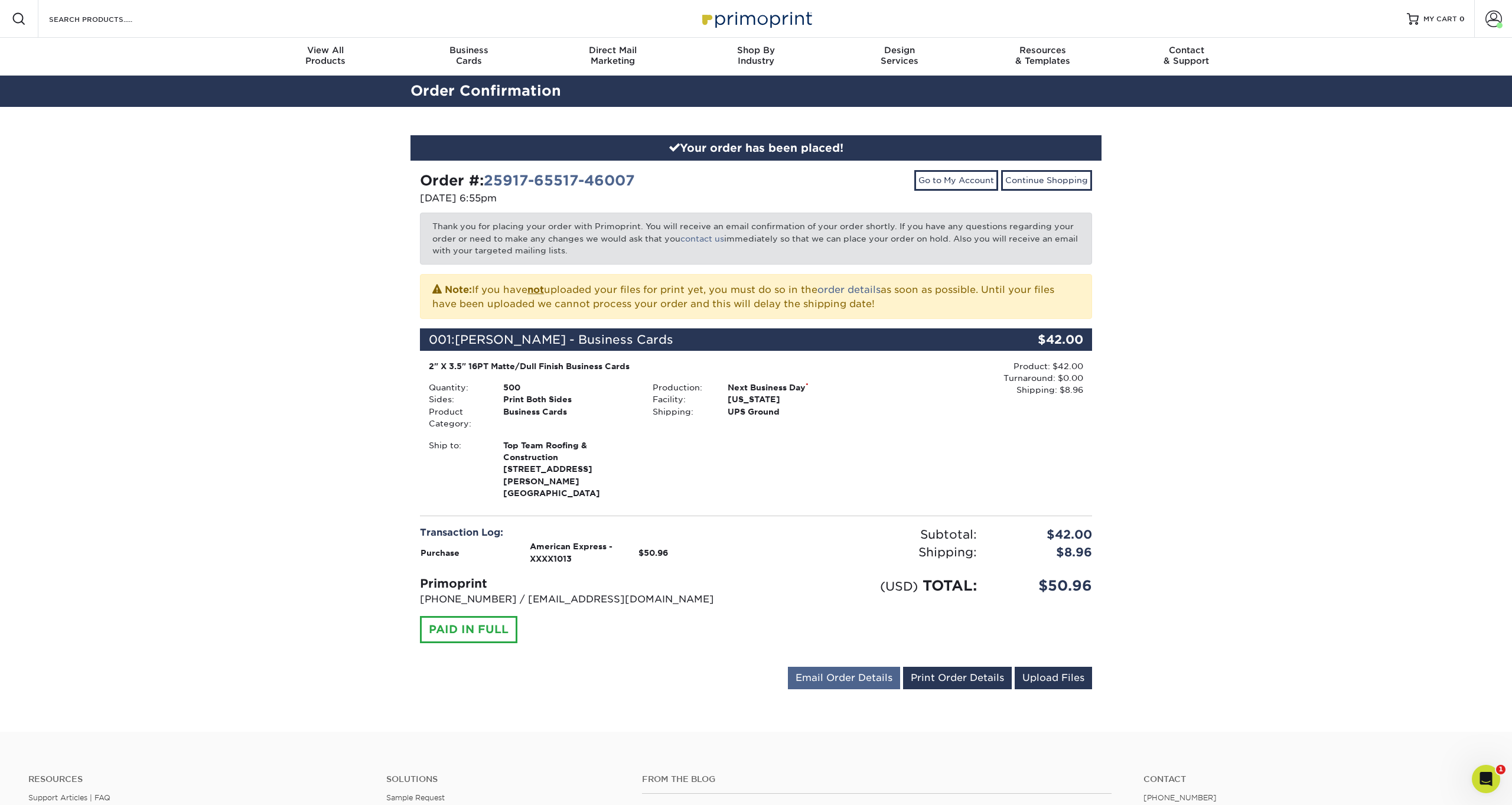
click at [831, 667] on link "Email Order Details" at bounding box center [844, 678] width 112 height 22
drag, startPoint x: 770, startPoint y: 661, endPoint x: 735, endPoint y: 660, distance: 35.0
click at [735, 667] on div "dustin@thelatopteam.com Send" at bounding box center [818, 678] width 167 height 22
click at [884, 668] on button "Send" at bounding box center [884, 678] width 33 height 22
click at [823, 667] on link "Email Order Details" at bounding box center [844, 678] width 112 height 22
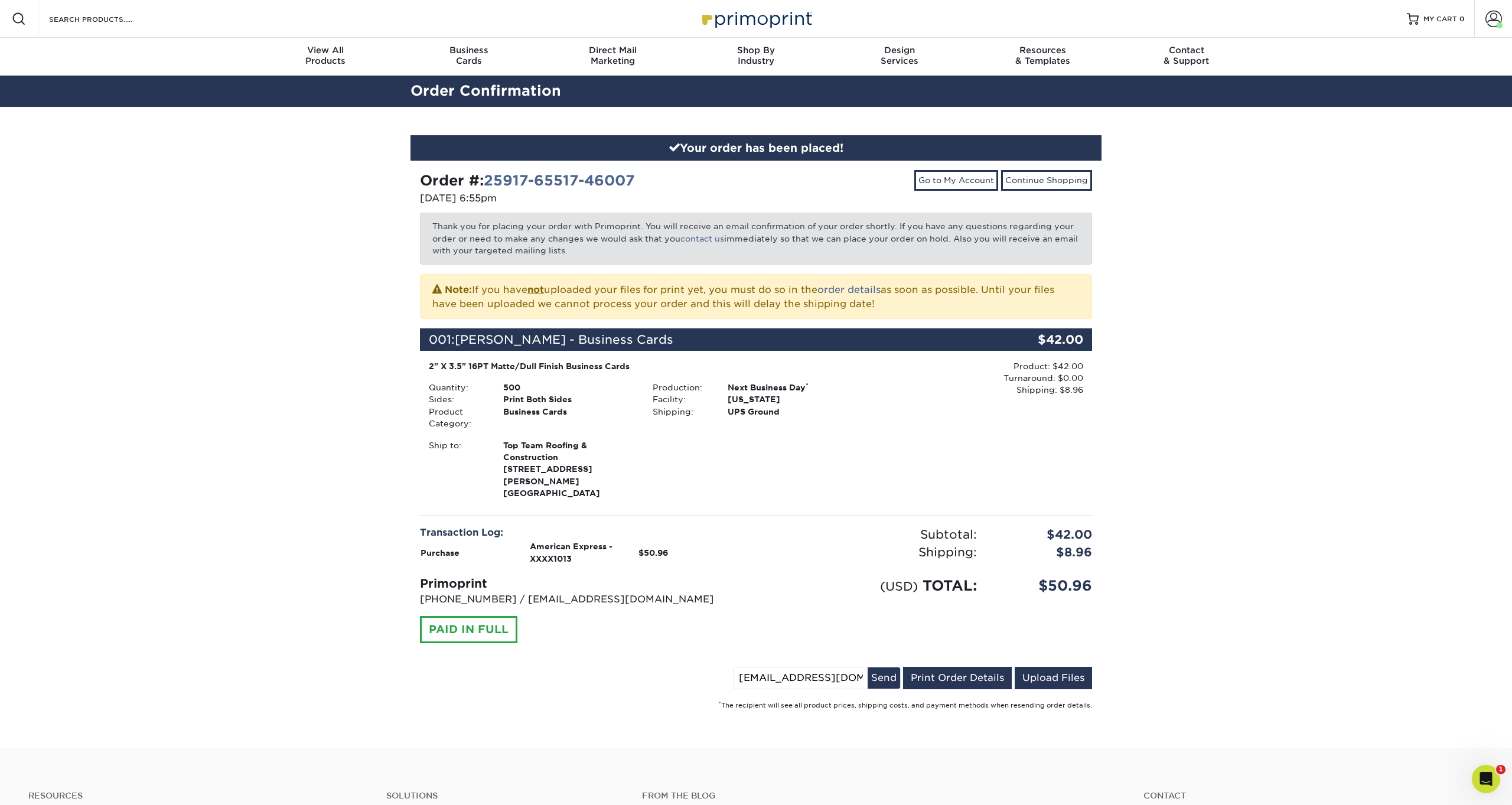
drag, startPoint x: 773, startPoint y: 661, endPoint x: 699, endPoint y: 654, distance: 74.3
click at [699, 667] on div "invoices@thelatopteam.com Send Email Order Details Print Order Details Upload F…" at bounding box center [756, 680] width 672 height 27
type input "kayte@thelatopteam.com"
click at [887, 668] on button "Send" at bounding box center [884, 678] width 33 height 22
click at [1209, 228] on div "Your order has been placed! Order #: 25917-65517-46007 09/17/2025 6:55pm Go to …" at bounding box center [756, 428] width 1512 height 641
